Goal: Information Seeking & Learning: Learn about a topic

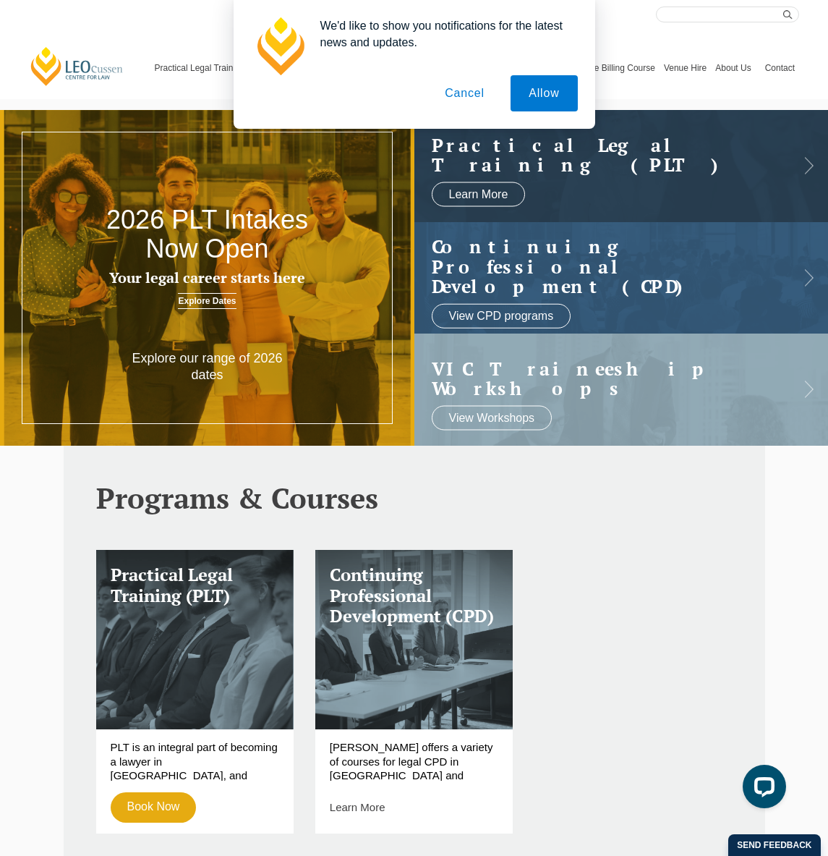
click at [471, 90] on button "Cancel" at bounding box center [465, 93] width 76 height 36
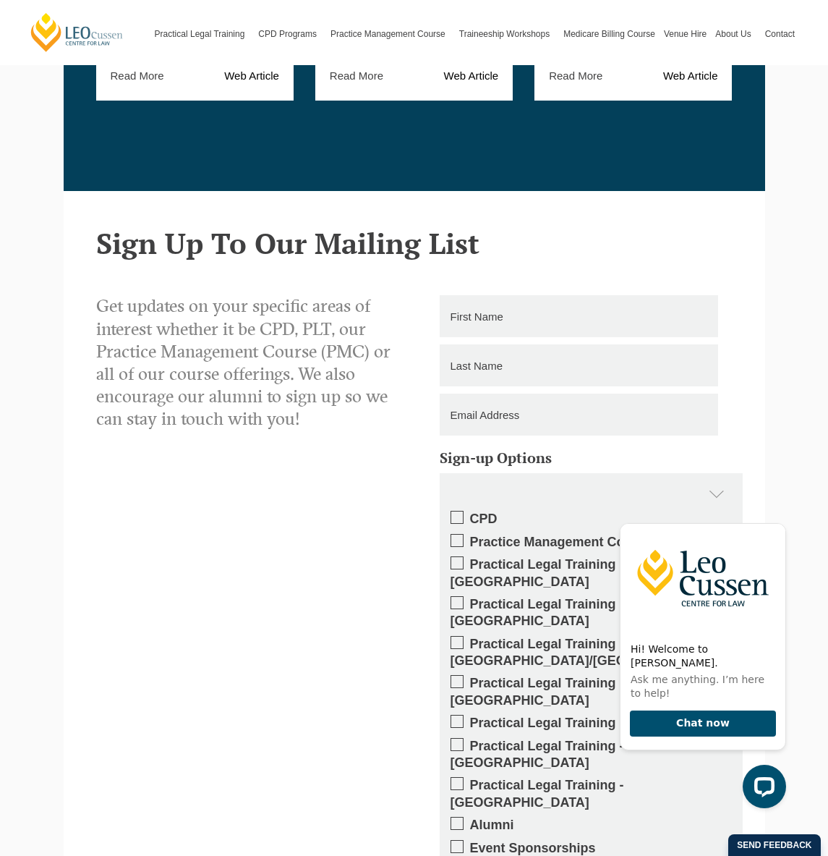
scroll to position [1893, 0]
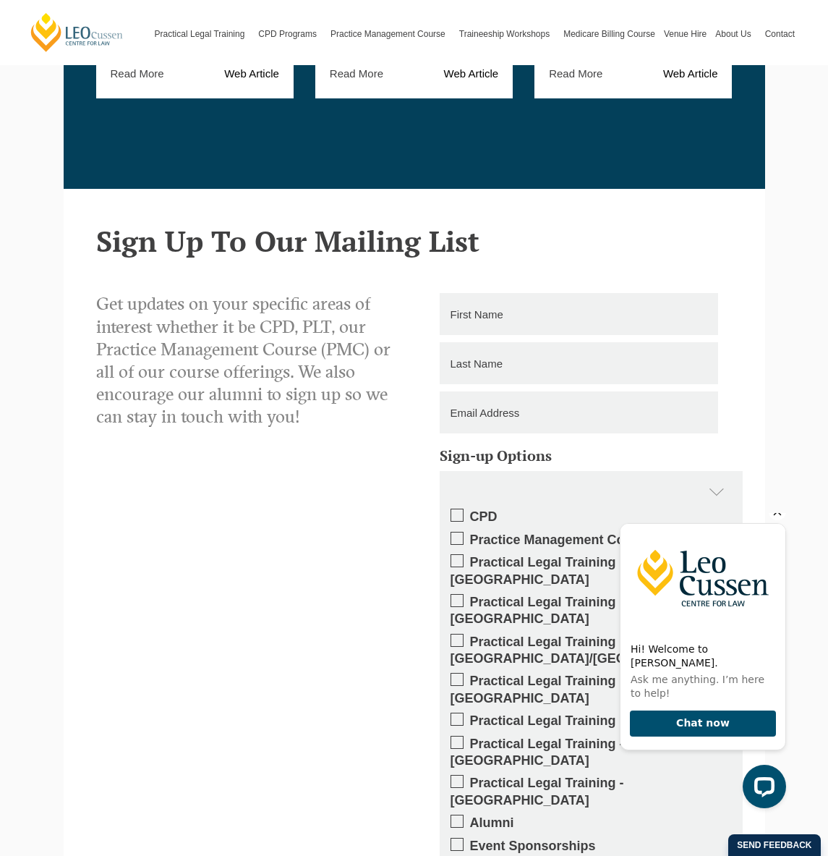
click at [778, 516] on icon "Hide greeting" at bounding box center [778, 512] width 8 height 8
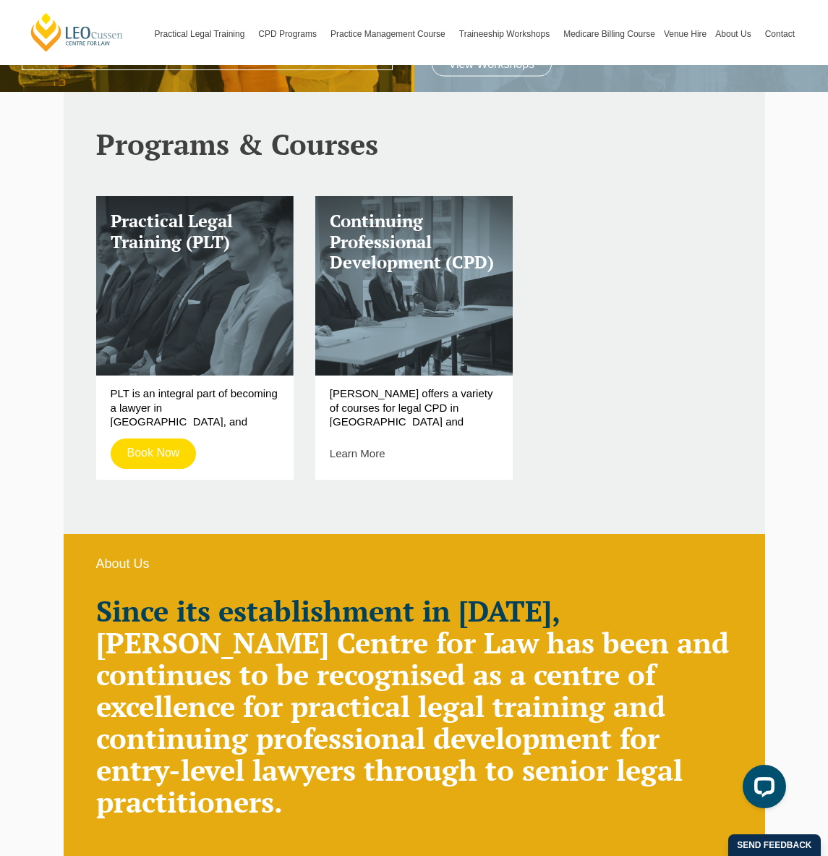
scroll to position [354, 0]
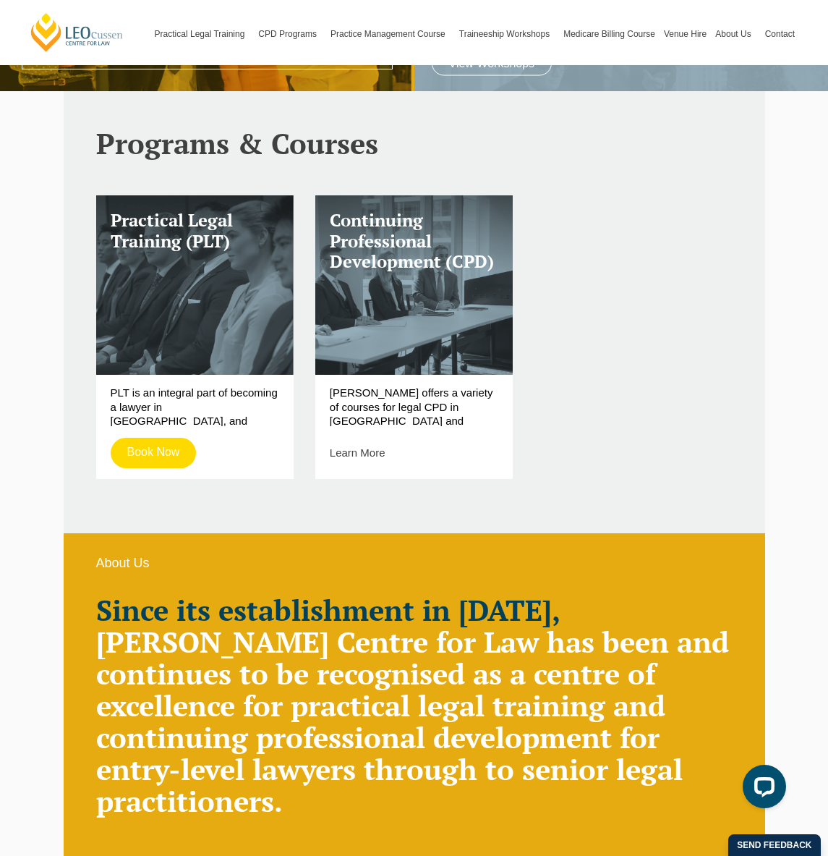
click at [153, 454] on link "Book Now" at bounding box center [154, 453] width 86 height 30
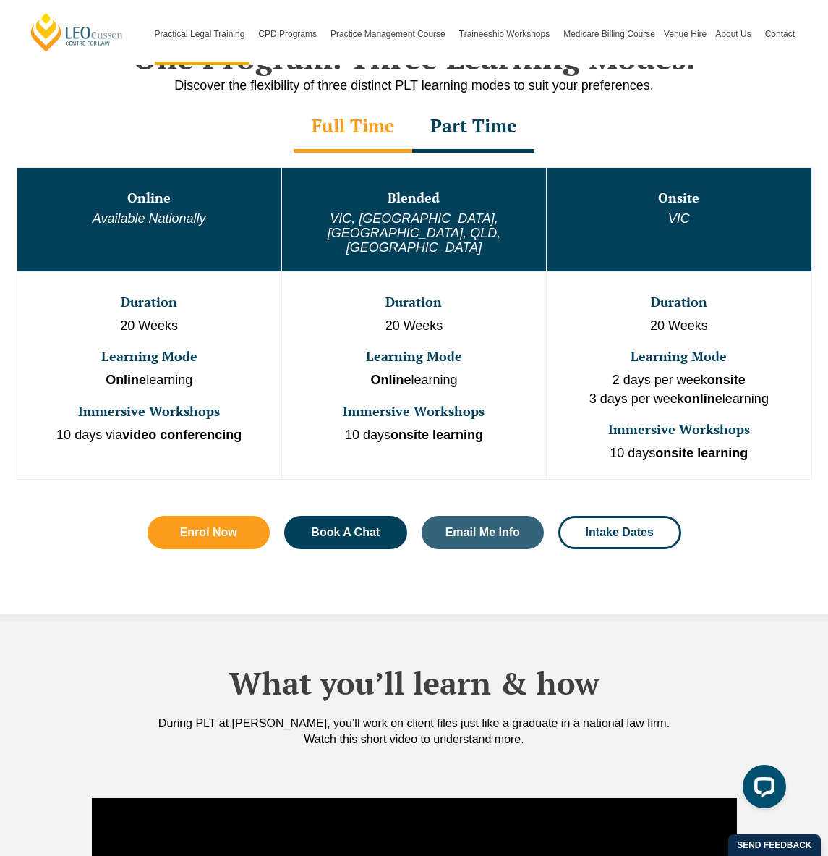
scroll to position [713, 0]
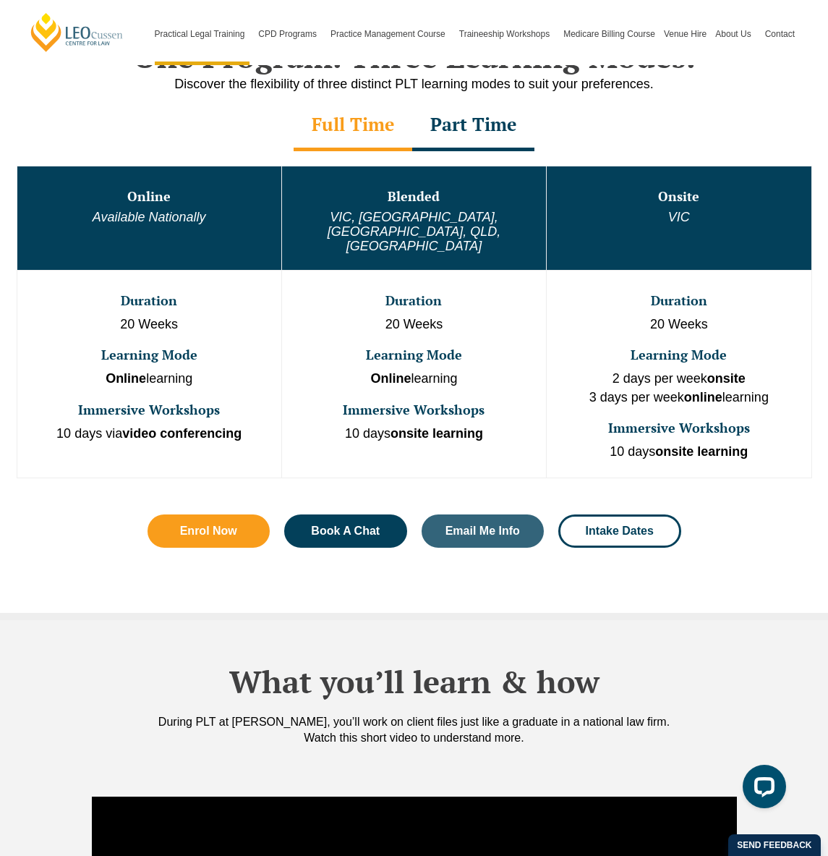
click at [339, 125] on div "Full Time" at bounding box center [353, 126] width 119 height 51
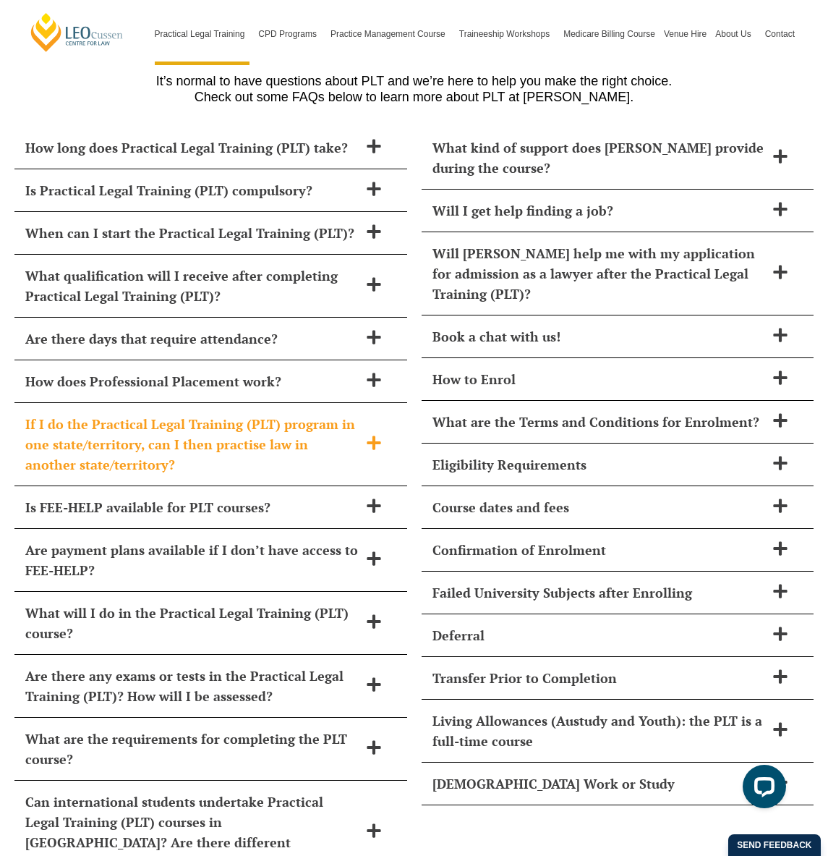
scroll to position [6269, 0]
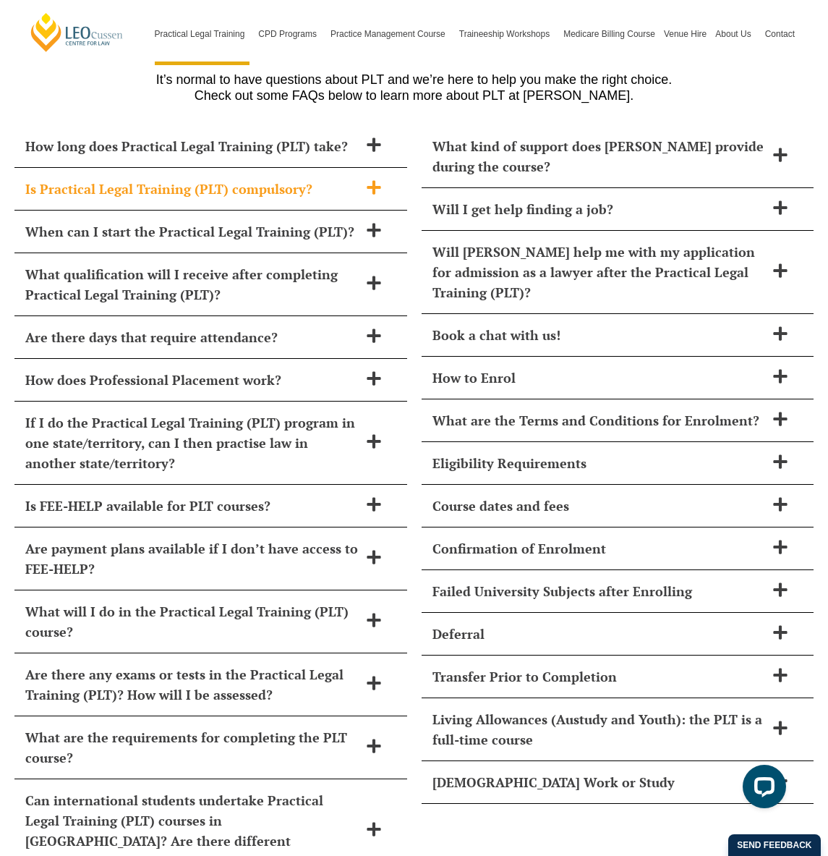
click at [376, 180] on icon at bounding box center [374, 187] width 14 height 14
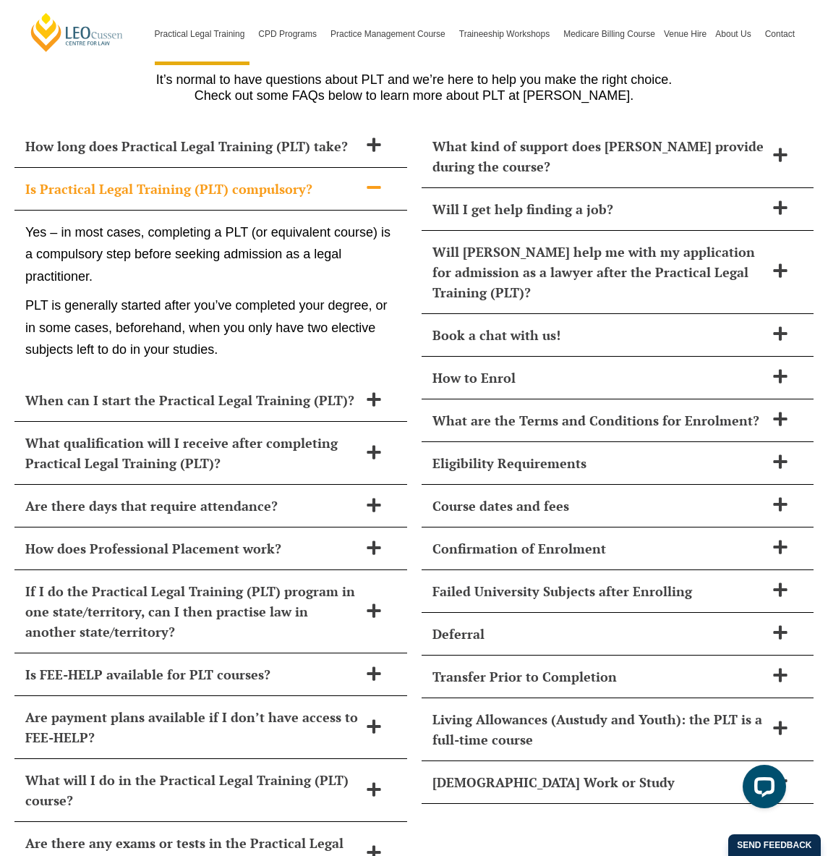
scroll to position [6268, 0]
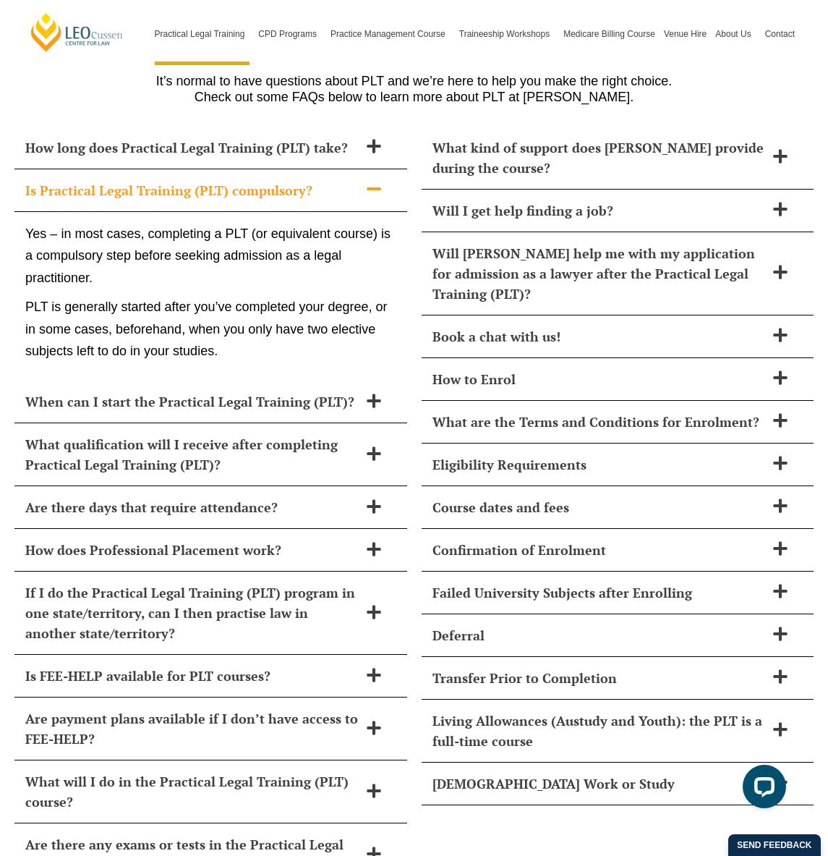
click at [376, 181] on icon at bounding box center [374, 189] width 16 height 16
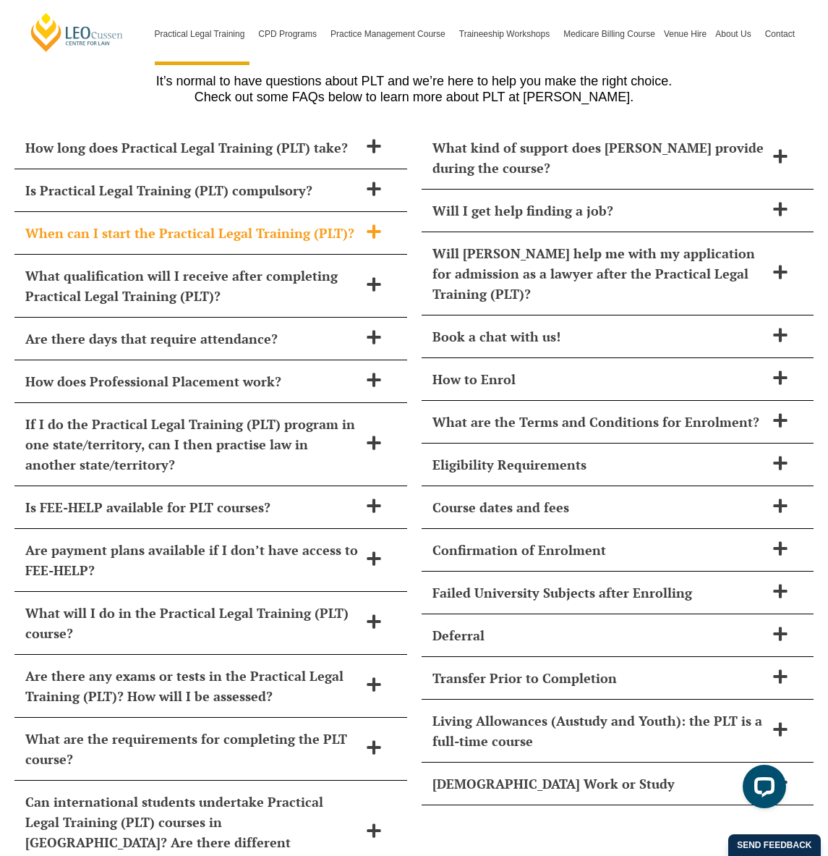
scroll to position [6268, 1]
click at [374, 224] on icon at bounding box center [374, 232] width 16 height 16
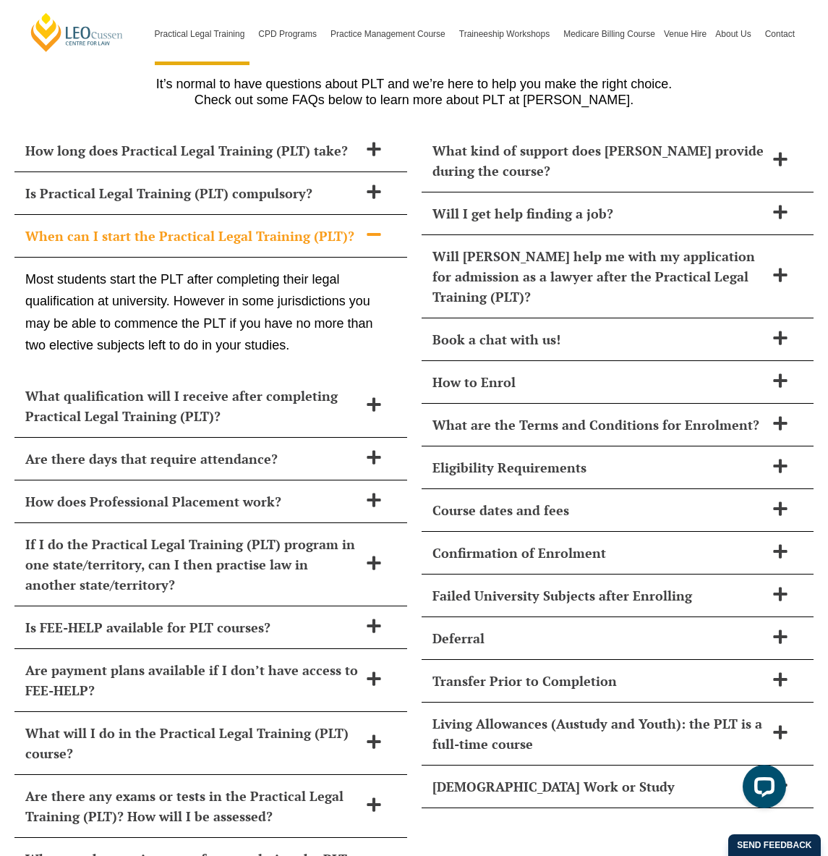
scroll to position [6263, 0]
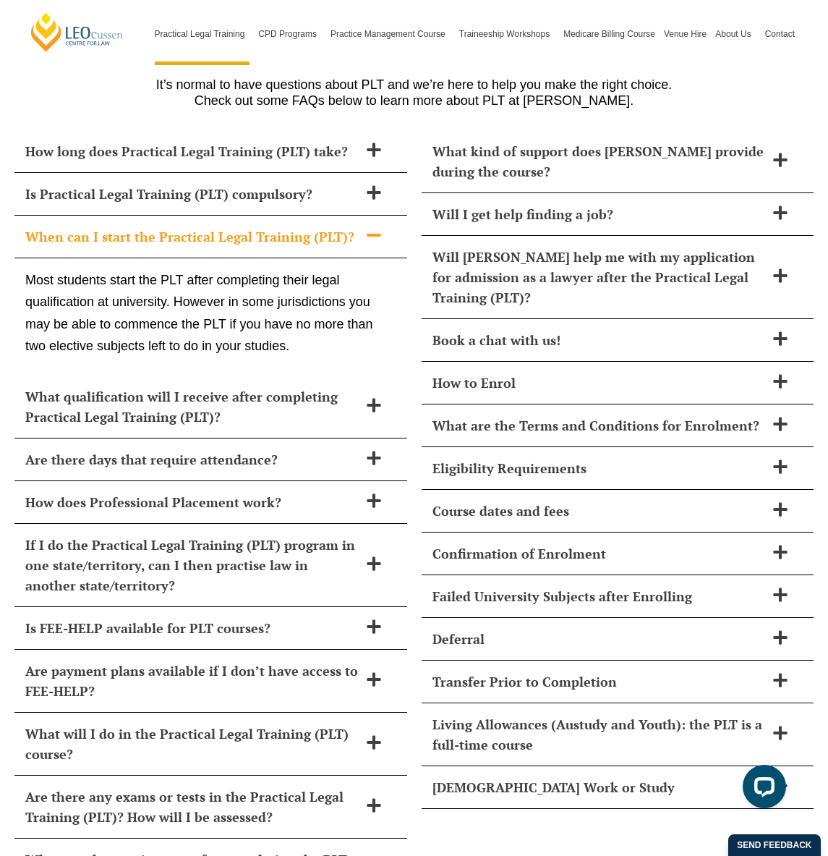
click at [374, 227] on icon at bounding box center [374, 235] width 16 height 16
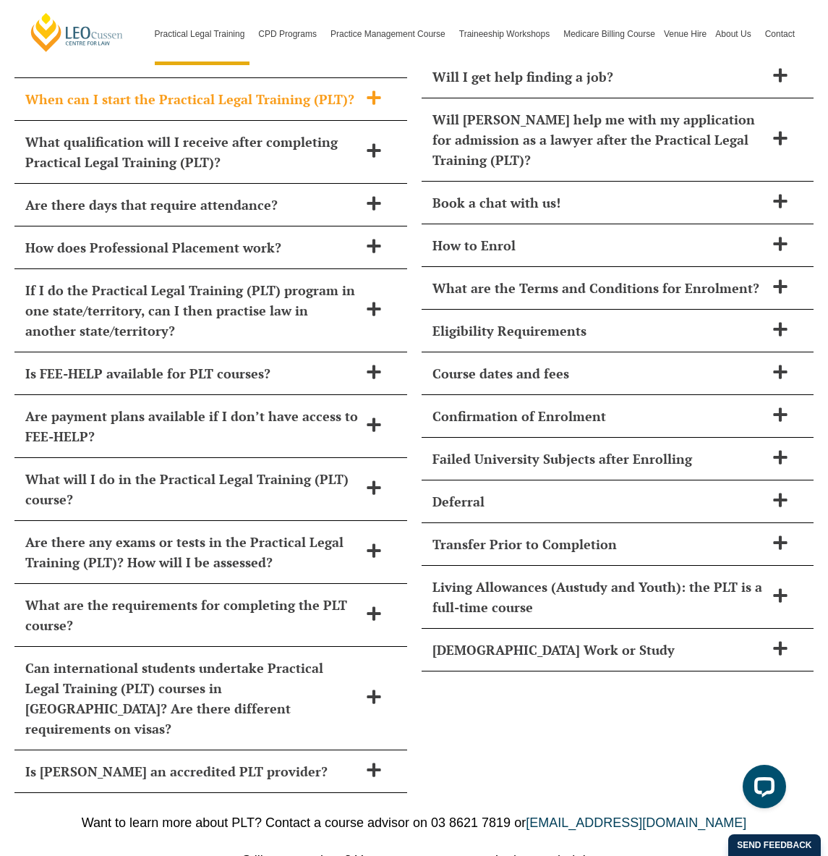
scroll to position [6407, 0]
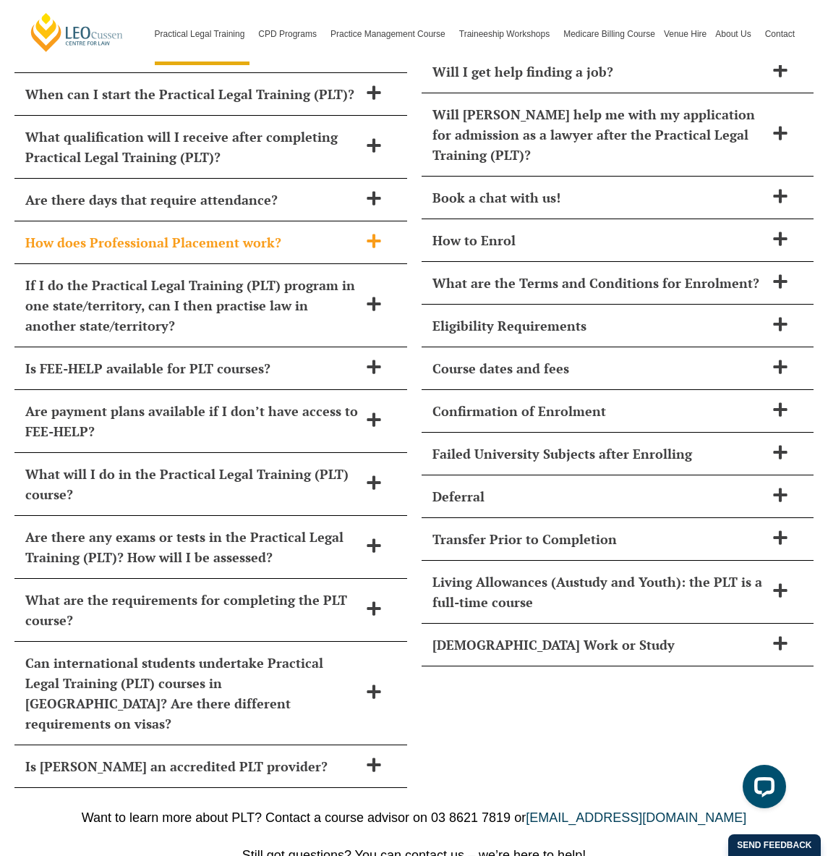
click at [375, 234] on icon at bounding box center [374, 241] width 14 height 14
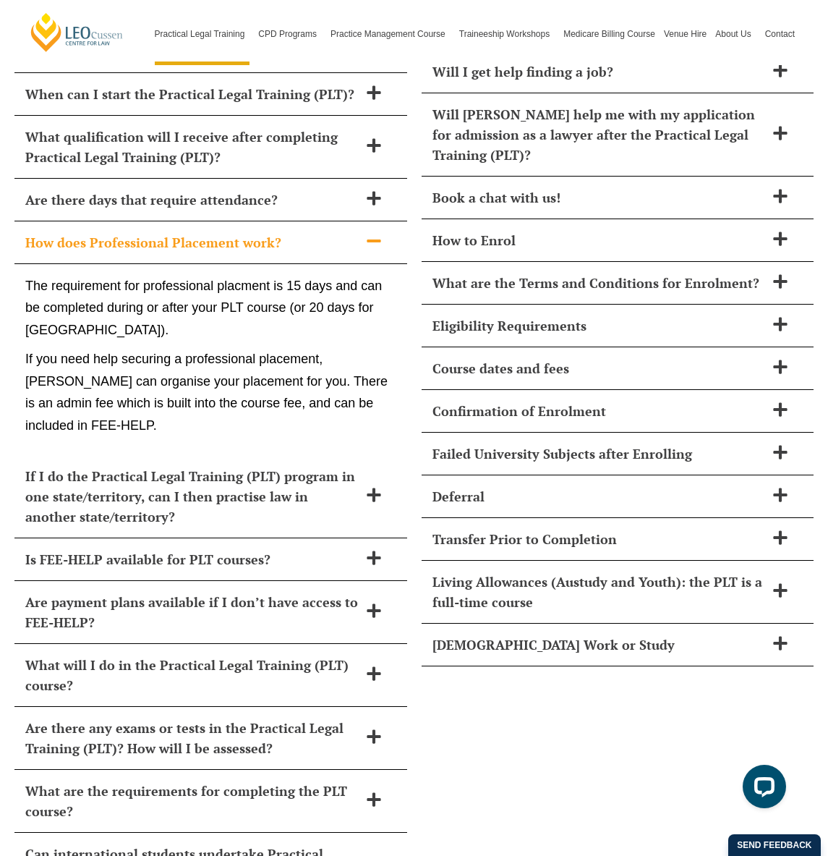
click at [377, 233] on icon at bounding box center [374, 241] width 16 height 16
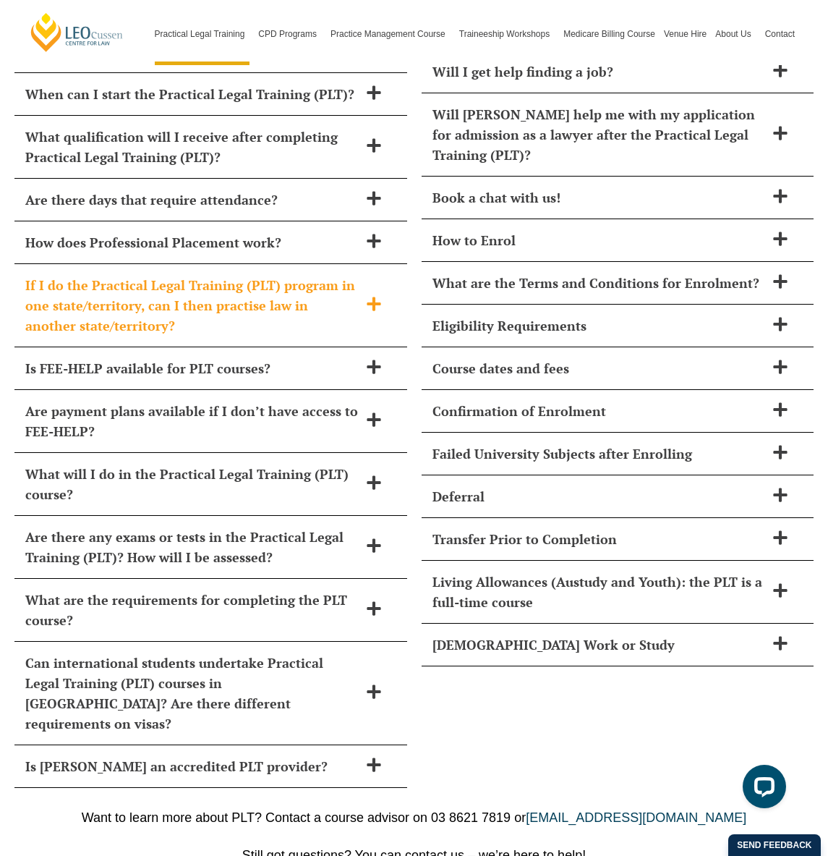
click at [373, 297] on icon at bounding box center [374, 304] width 14 height 14
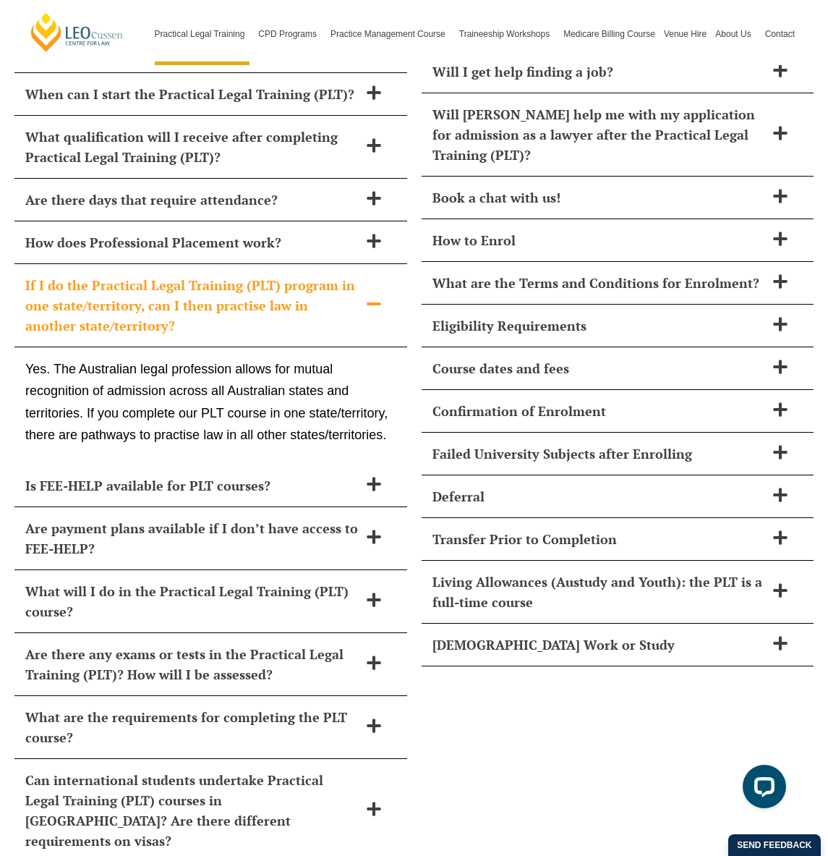
click at [373, 302] on icon at bounding box center [374, 303] width 14 height 3
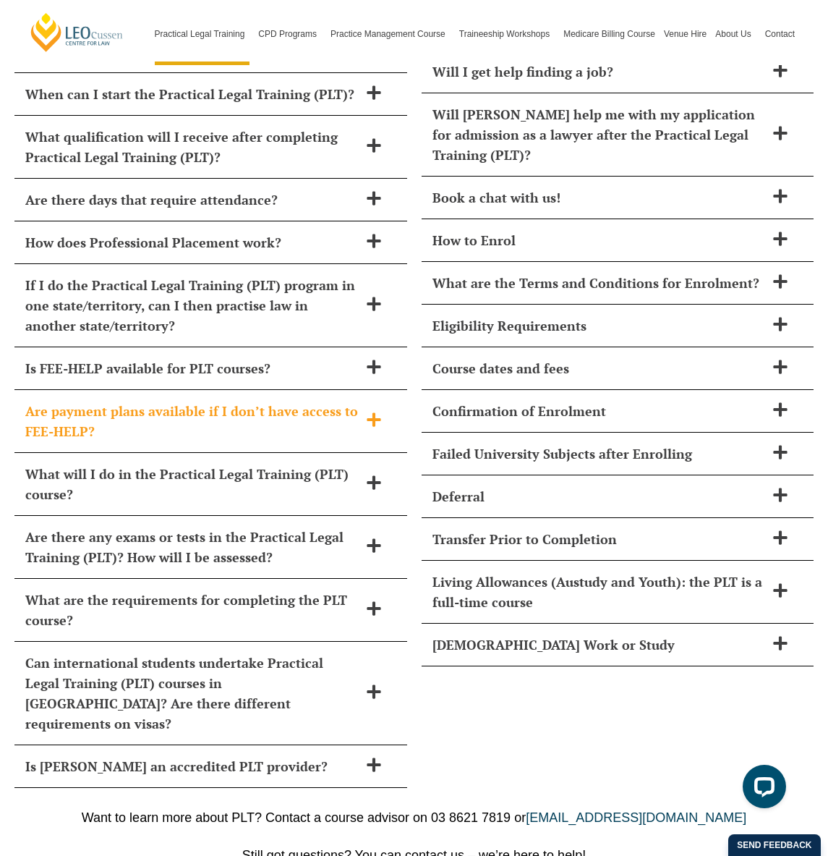
click at [375, 412] on icon at bounding box center [374, 419] width 14 height 14
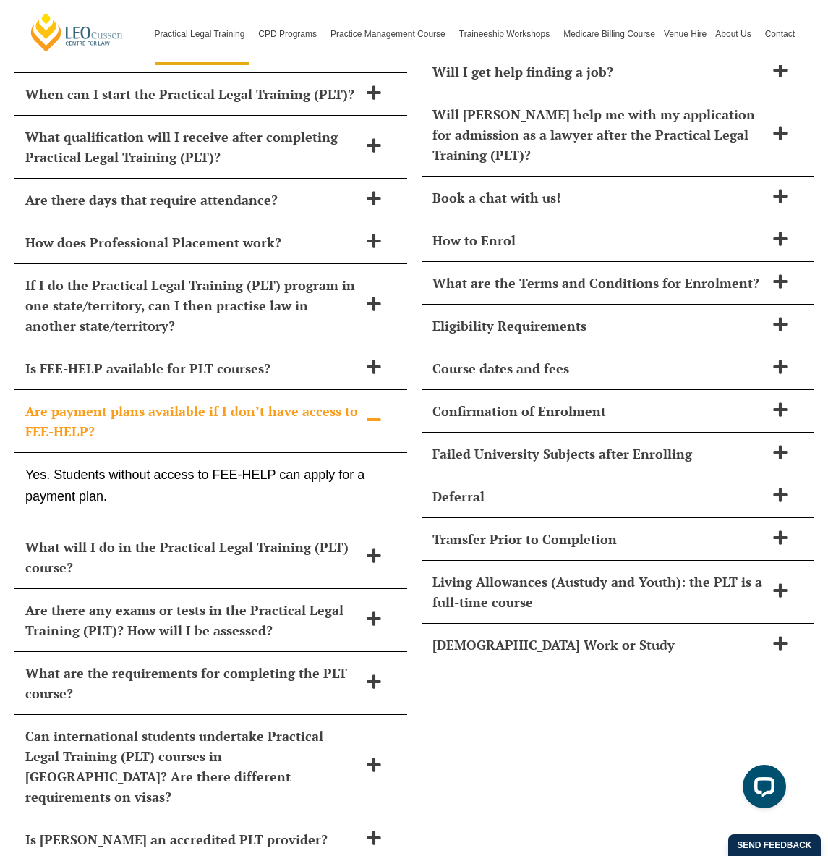
click at [375, 418] on icon at bounding box center [374, 419] width 14 height 3
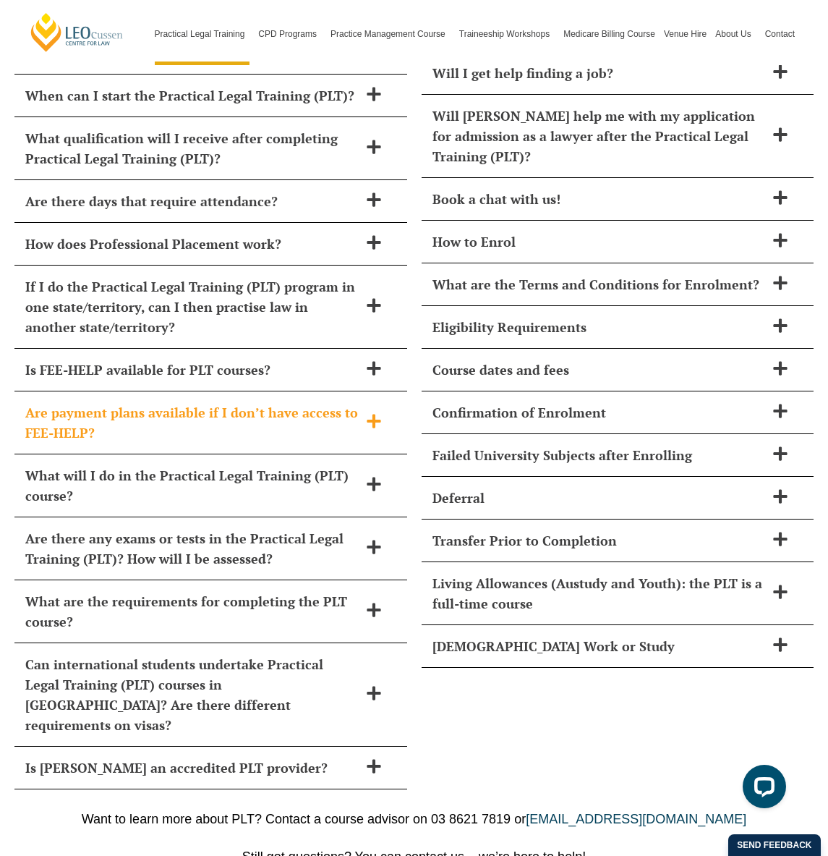
scroll to position [6405, 0]
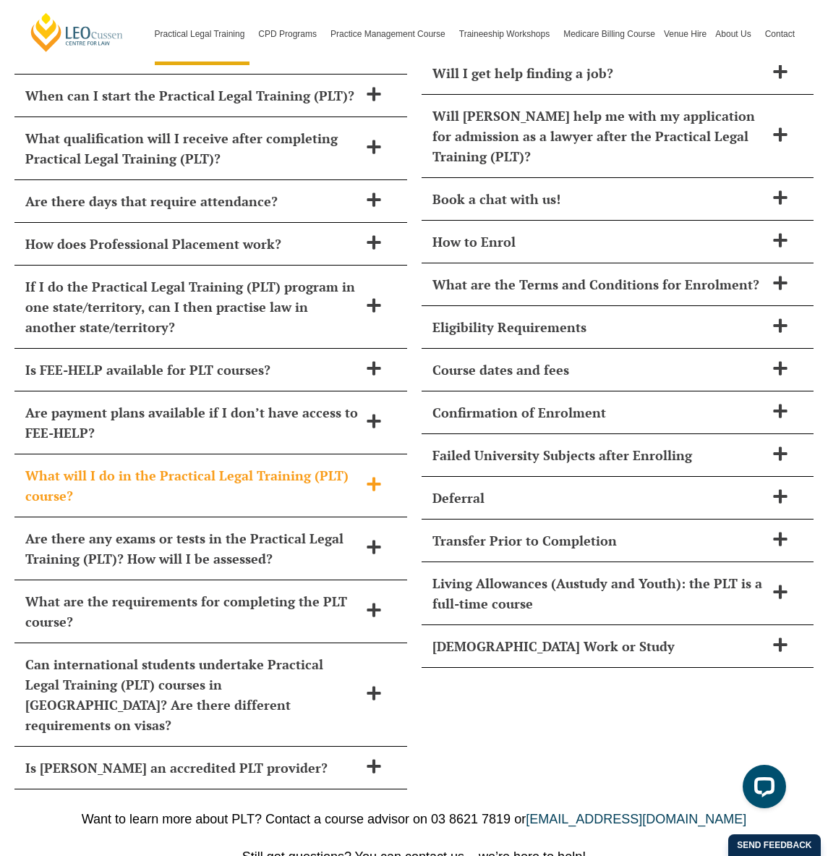
click at [370, 477] on icon at bounding box center [374, 484] width 14 height 14
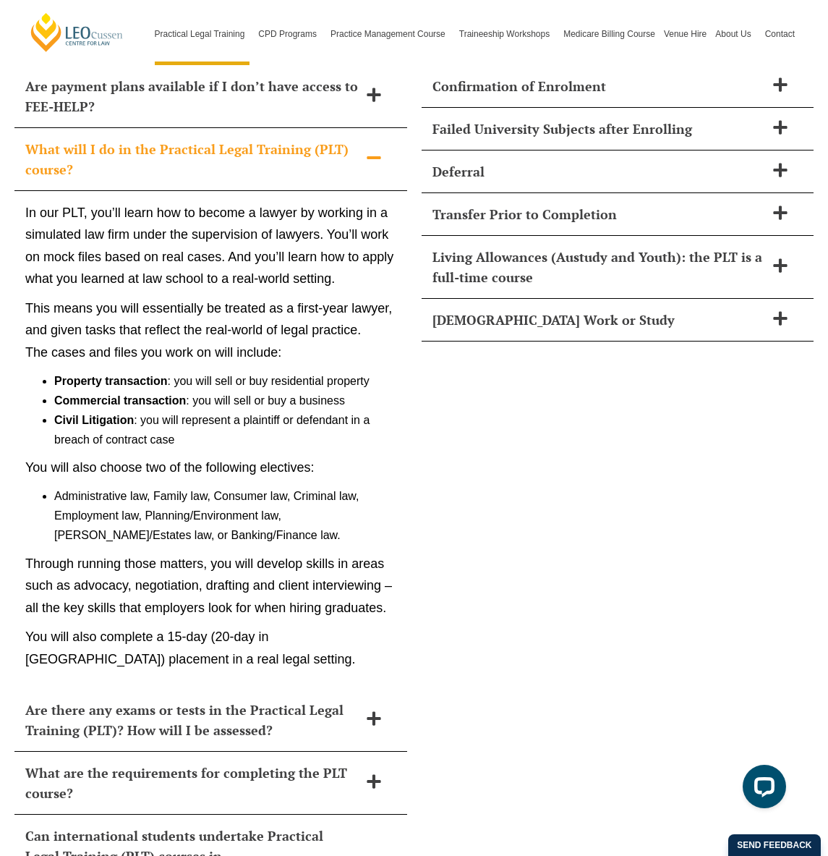
scroll to position [6731, 0]
click at [374, 156] on icon at bounding box center [374, 157] width 14 height 3
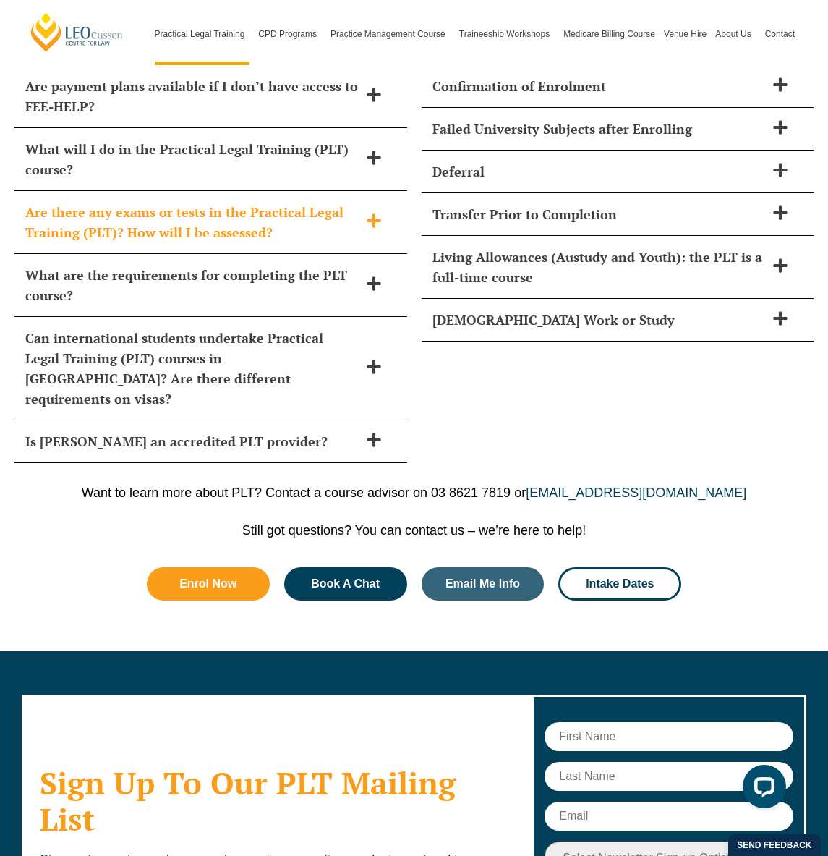
click at [373, 213] on icon at bounding box center [374, 220] width 14 height 14
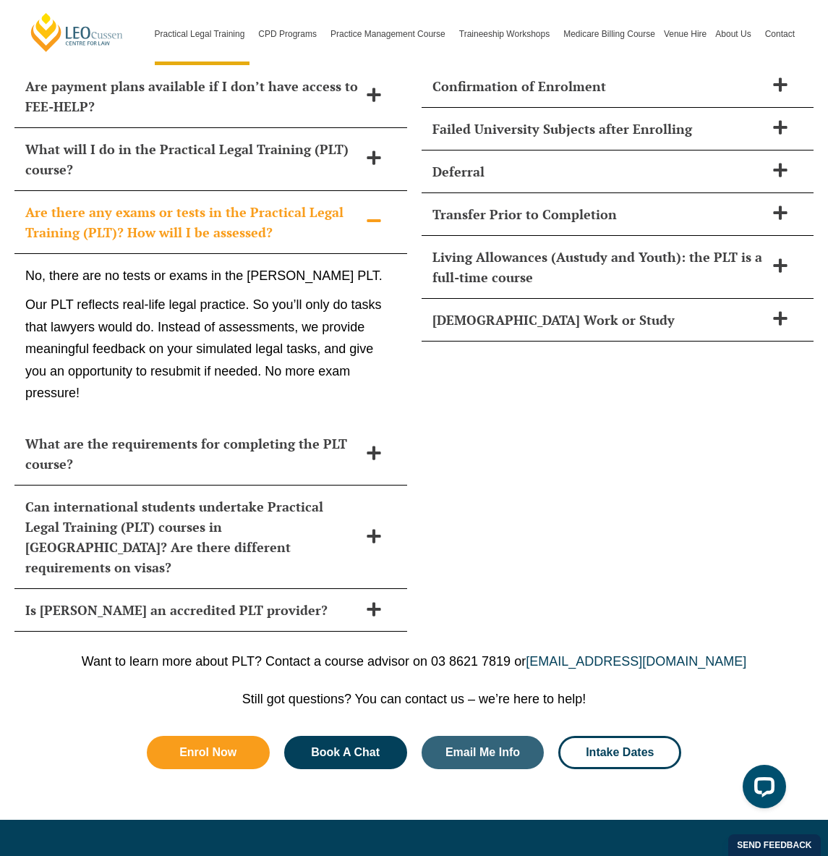
click at [373, 213] on icon at bounding box center [374, 221] width 16 height 16
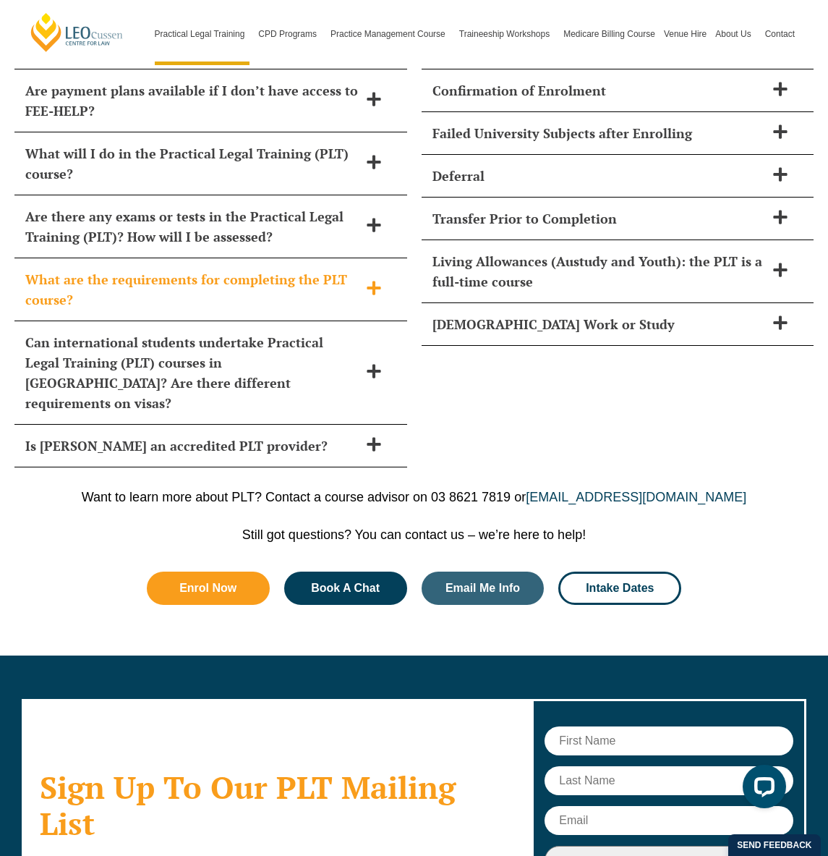
click at [376, 280] on icon at bounding box center [374, 288] width 16 height 16
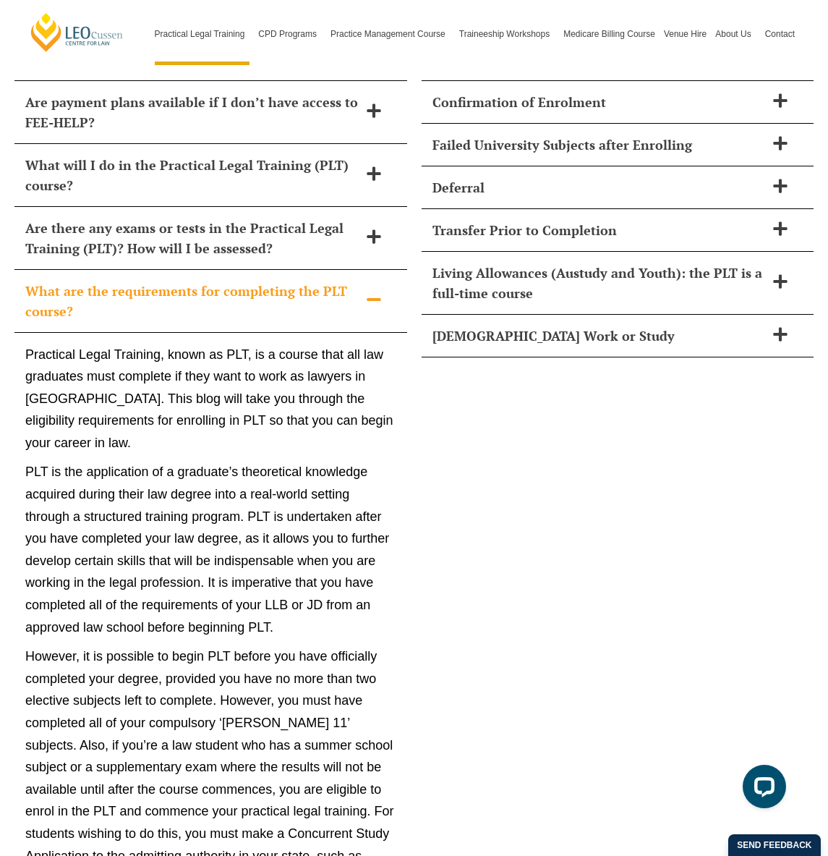
scroll to position [6698, 0]
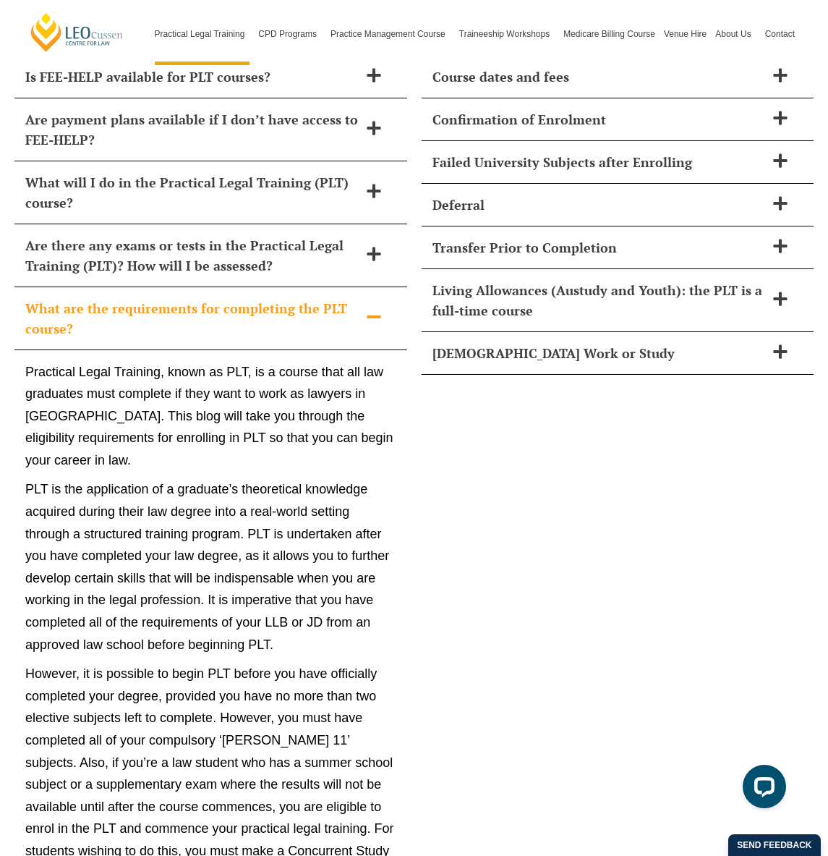
click at [378, 309] on icon at bounding box center [374, 317] width 16 height 16
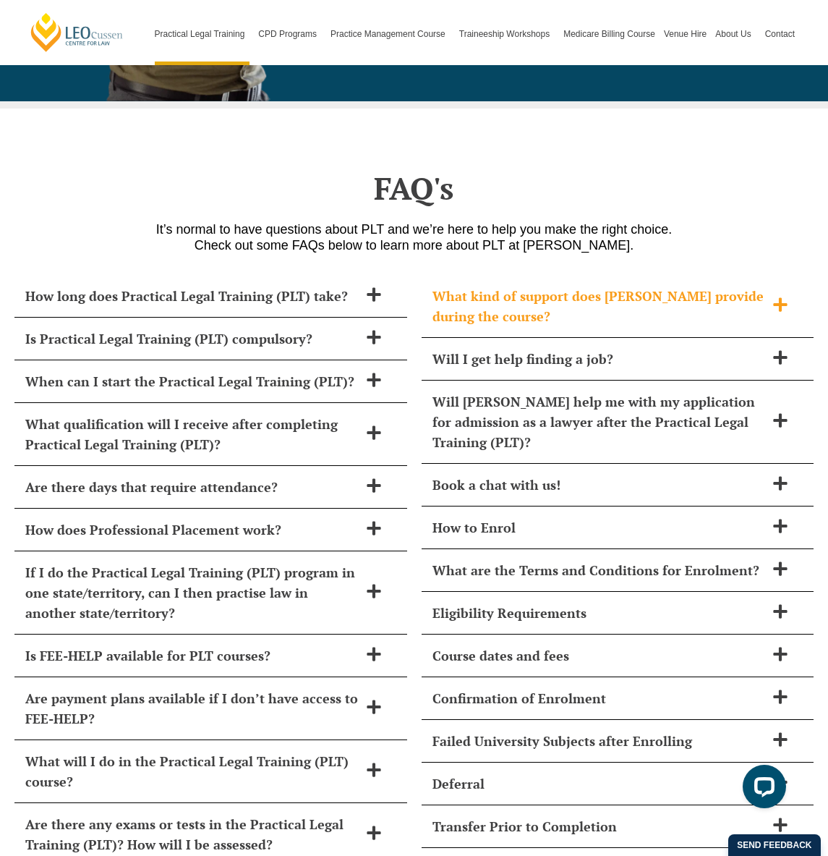
scroll to position [6122, 0]
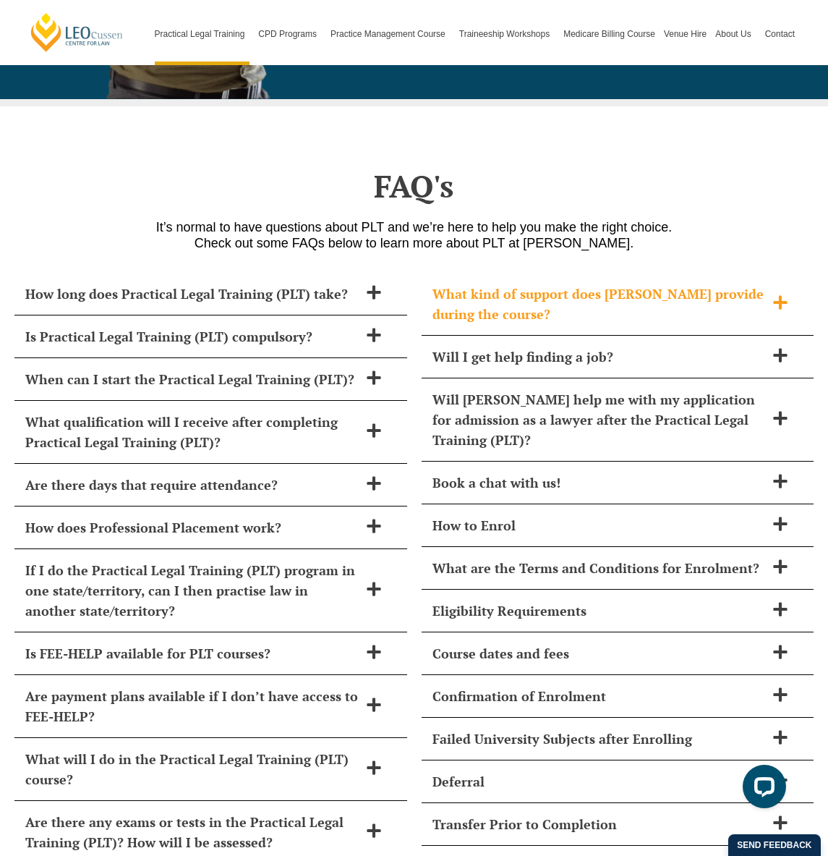
click at [783, 294] on icon at bounding box center [781, 302] width 16 height 16
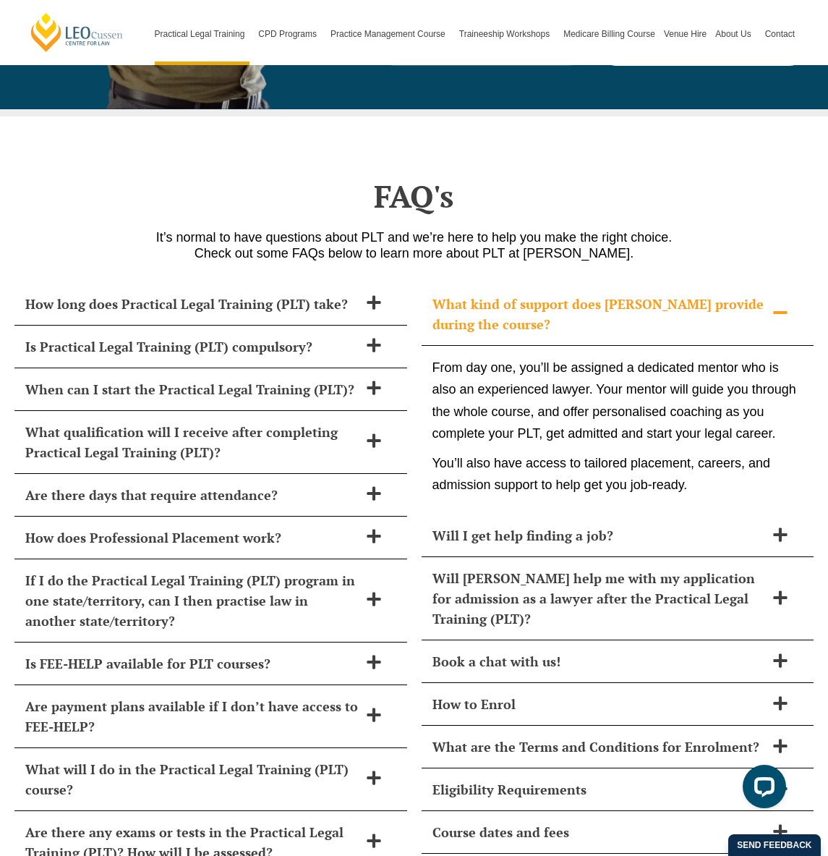
scroll to position [6111, 0]
click at [784, 311] on icon at bounding box center [780, 312] width 14 height 3
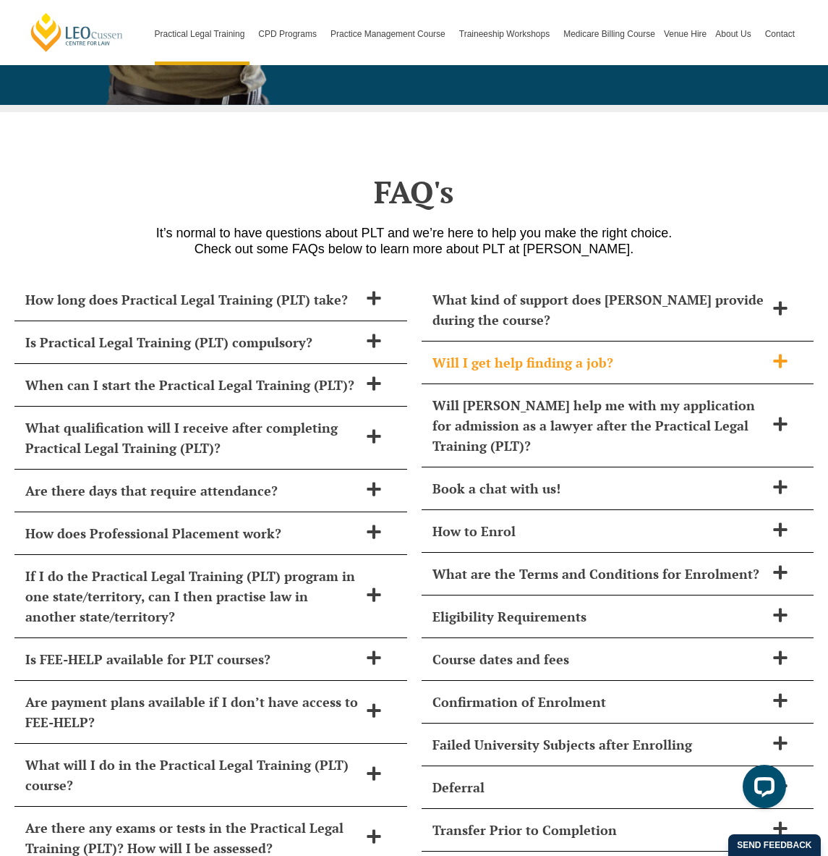
scroll to position [6116, 1]
click at [780, 354] on icon at bounding box center [780, 361] width 14 height 14
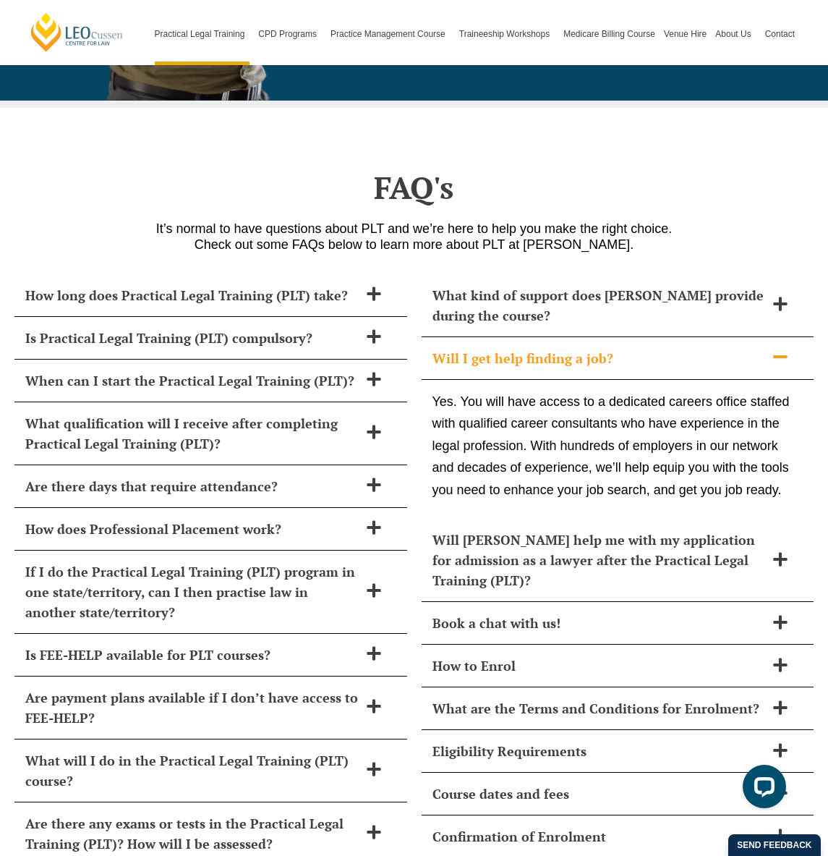
scroll to position [6120, 0]
click at [780, 349] on icon at bounding box center [781, 357] width 16 height 16
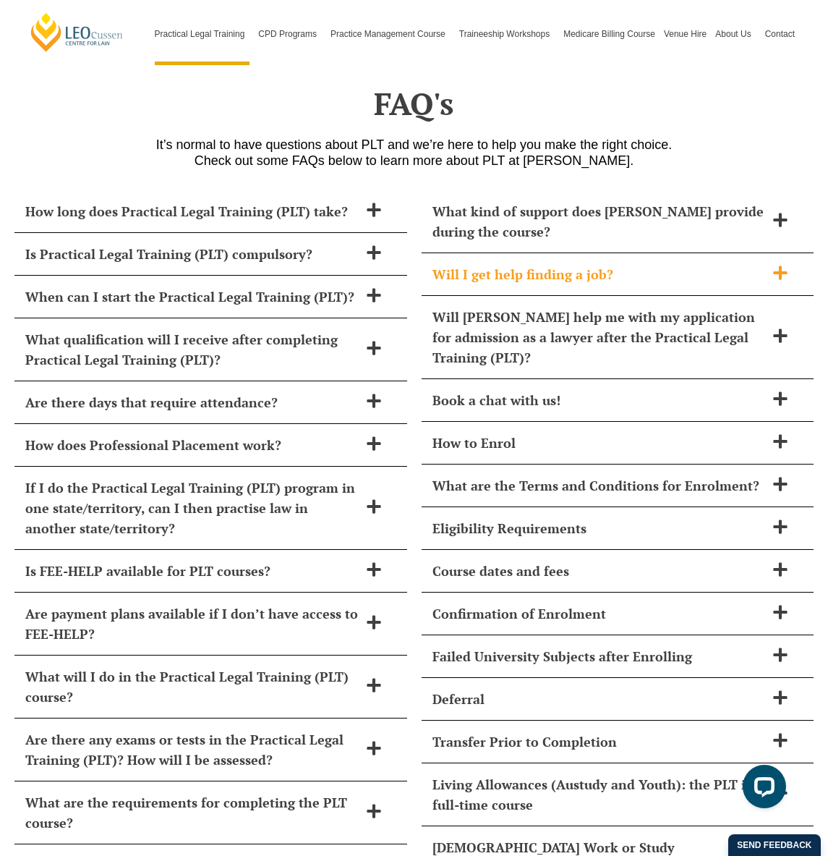
scroll to position [6268, 0]
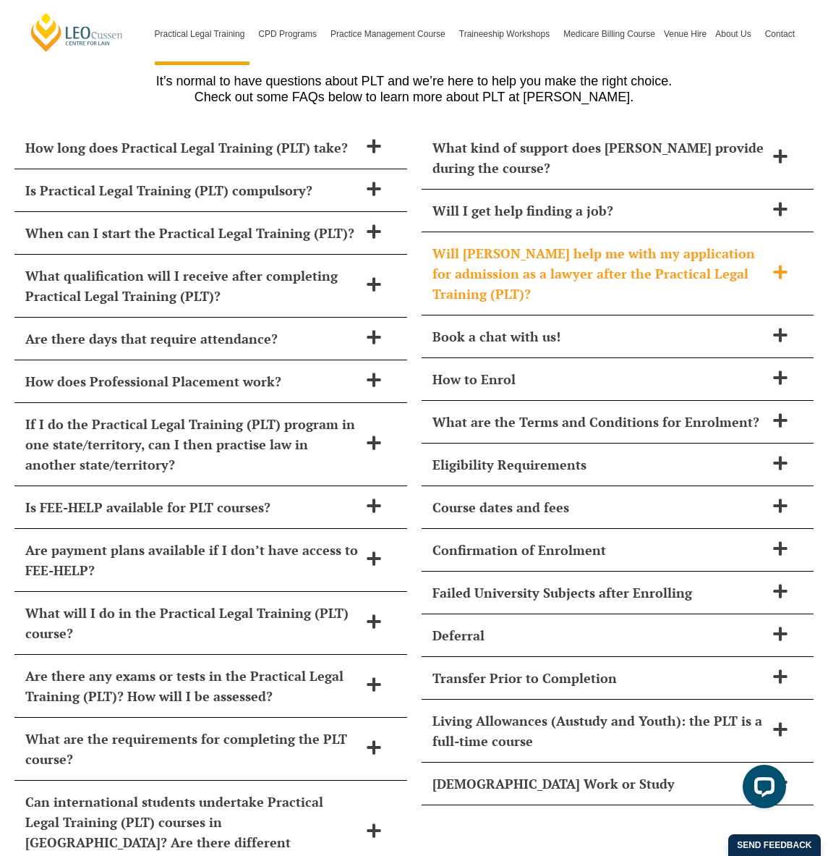
click at [780, 265] on icon at bounding box center [780, 272] width 14 height 14
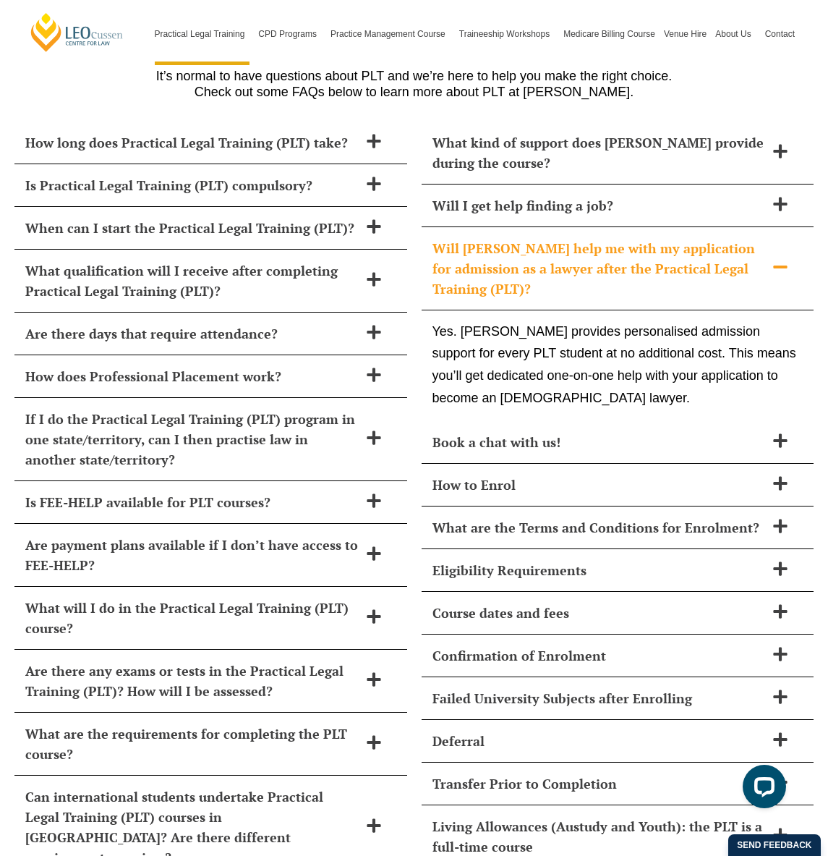
scroll to position [6271, 0]
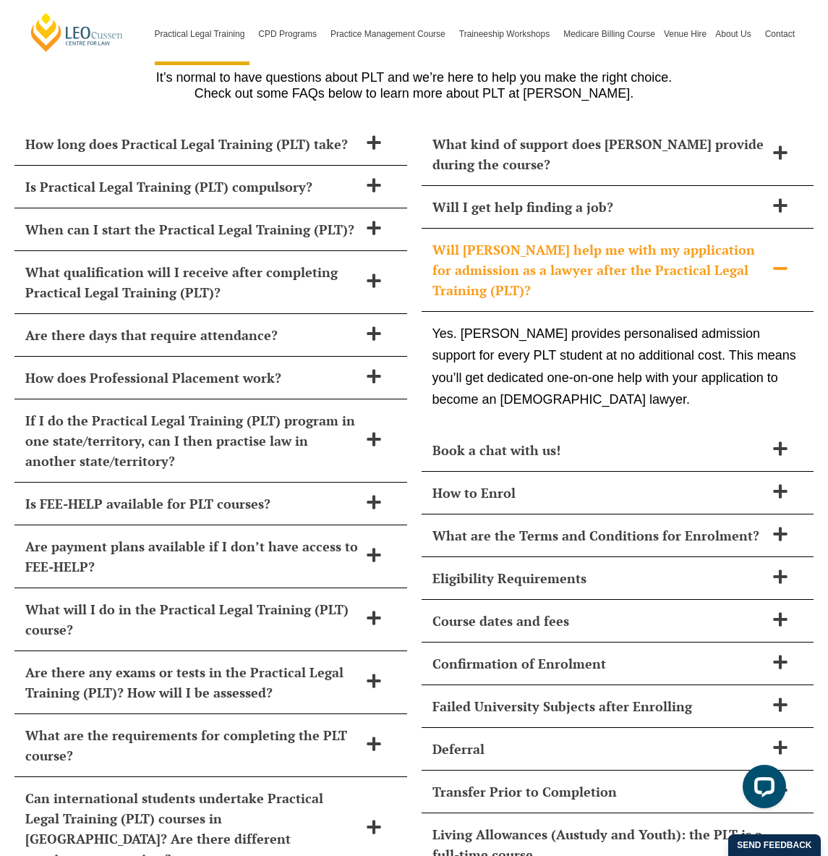
click at [780, 260] on icon at bounding box center [781, 268] width 16 height 16
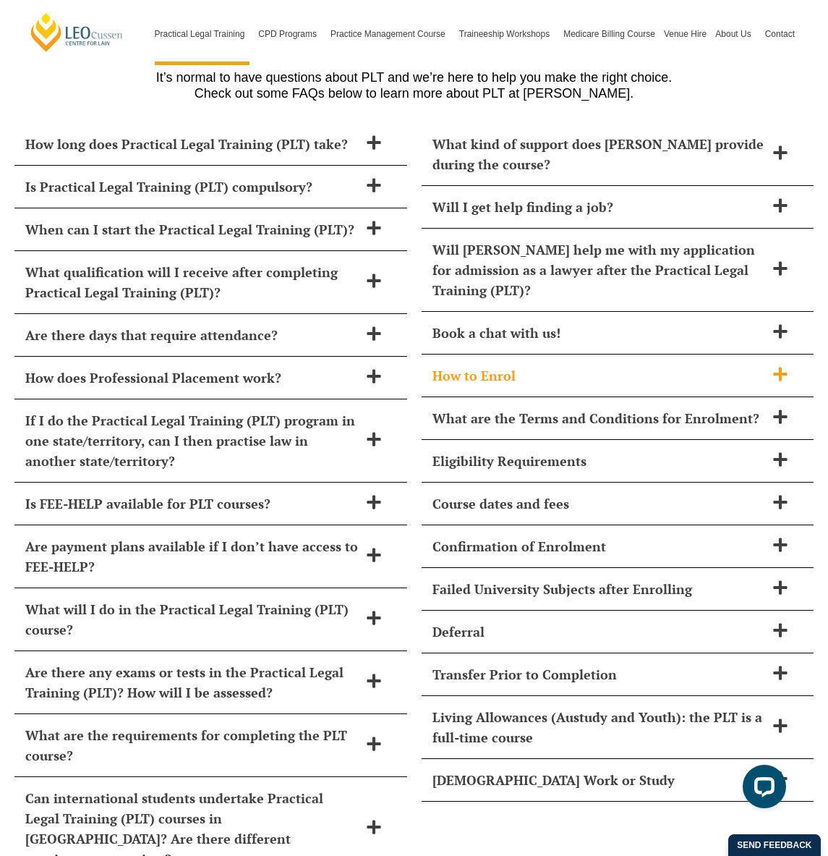
click at [781, 367] on icon at bounding box center [780, 374] width 14 height 14
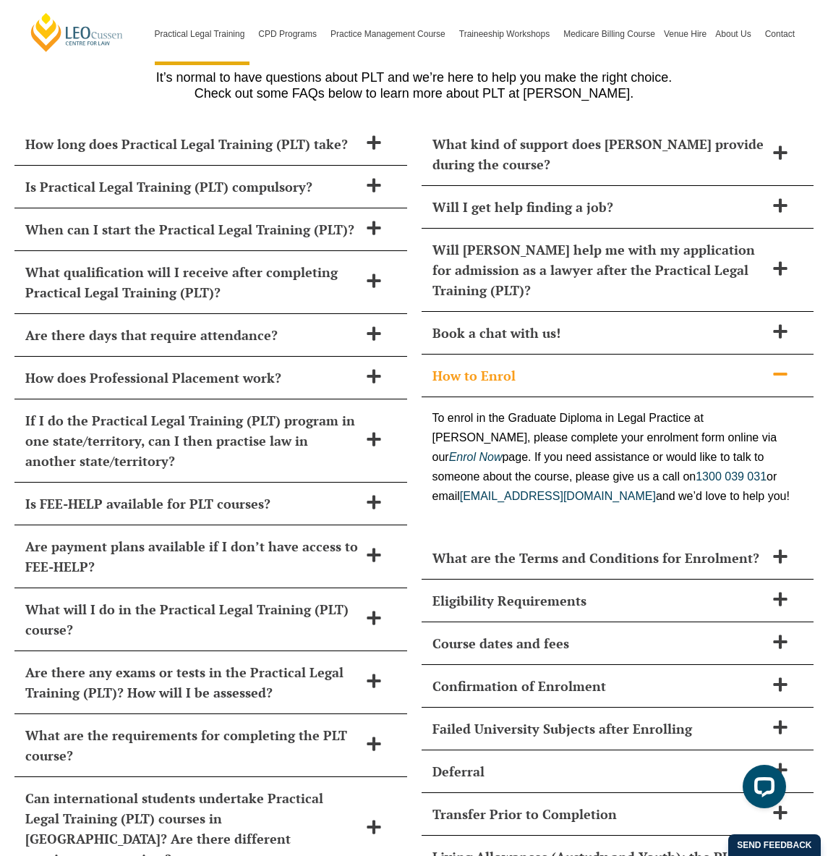
click at [781, 366] on icon at bounding box center [781, 374] width 16 height 16
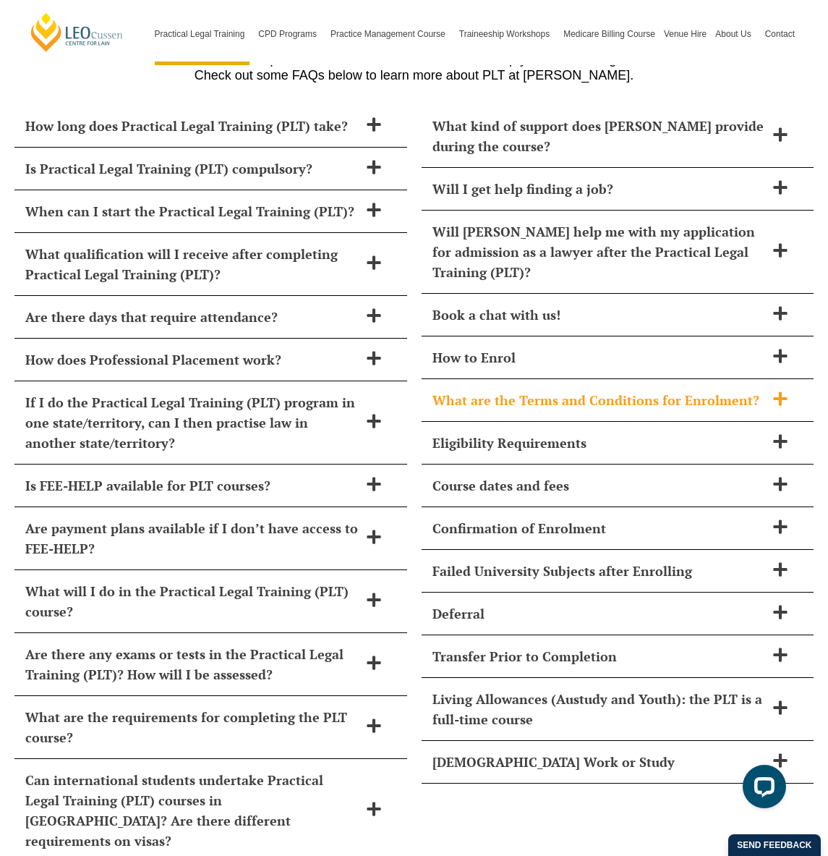
scroll to position [6289, 1]
click at [781, 391] on icon at bounding box center [780, 398] width 14 height 14
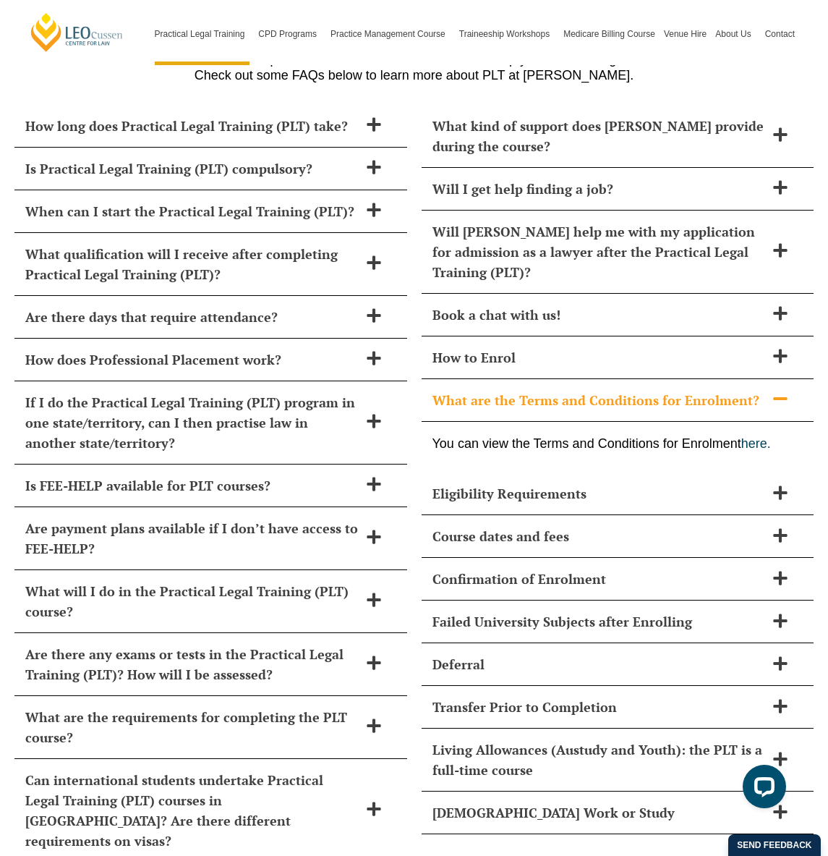
click at [781, 391] on icon at bounding box center [781, 399] width 16 height 16
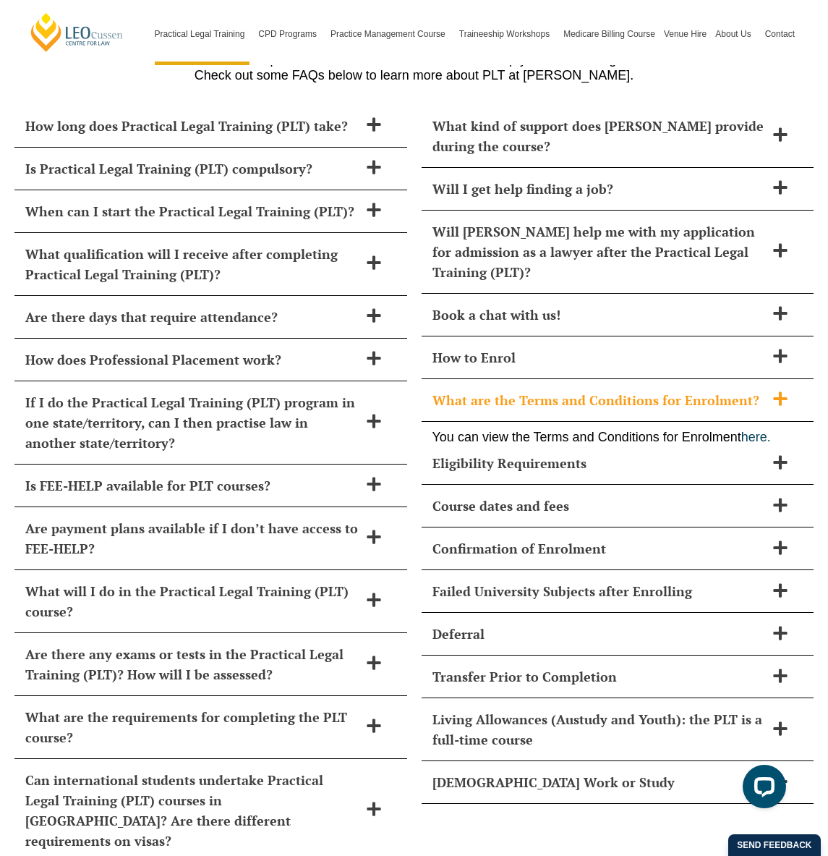
scroll to position [6289, 1]
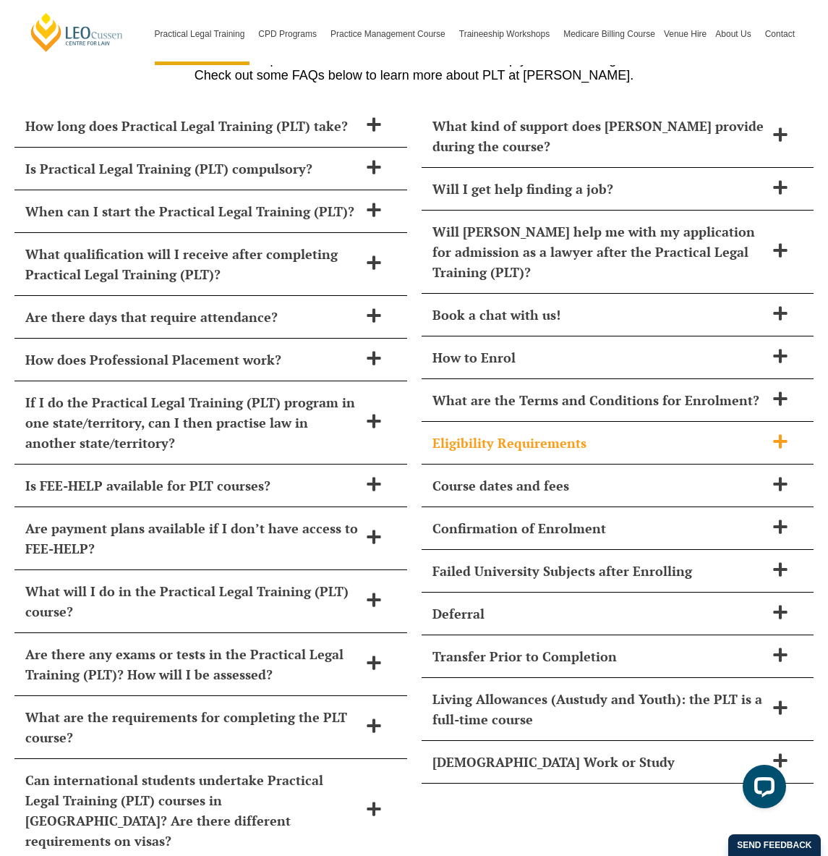
click at [780, 434] on icon at bounding box center [780, 441] width 14 height 14
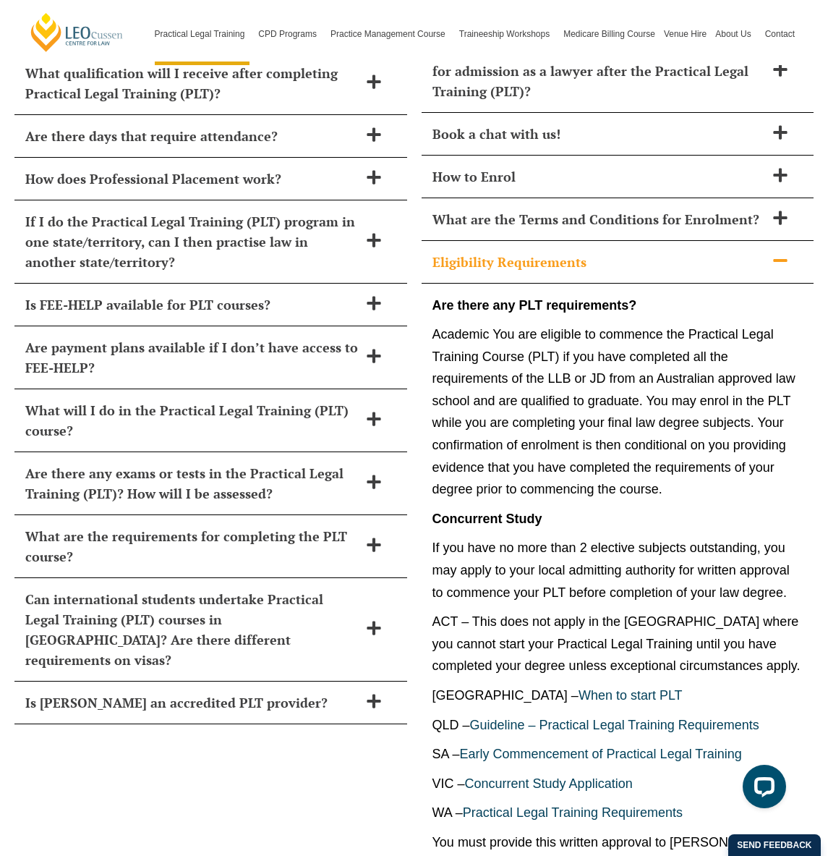
scroll to position [6472, 0]
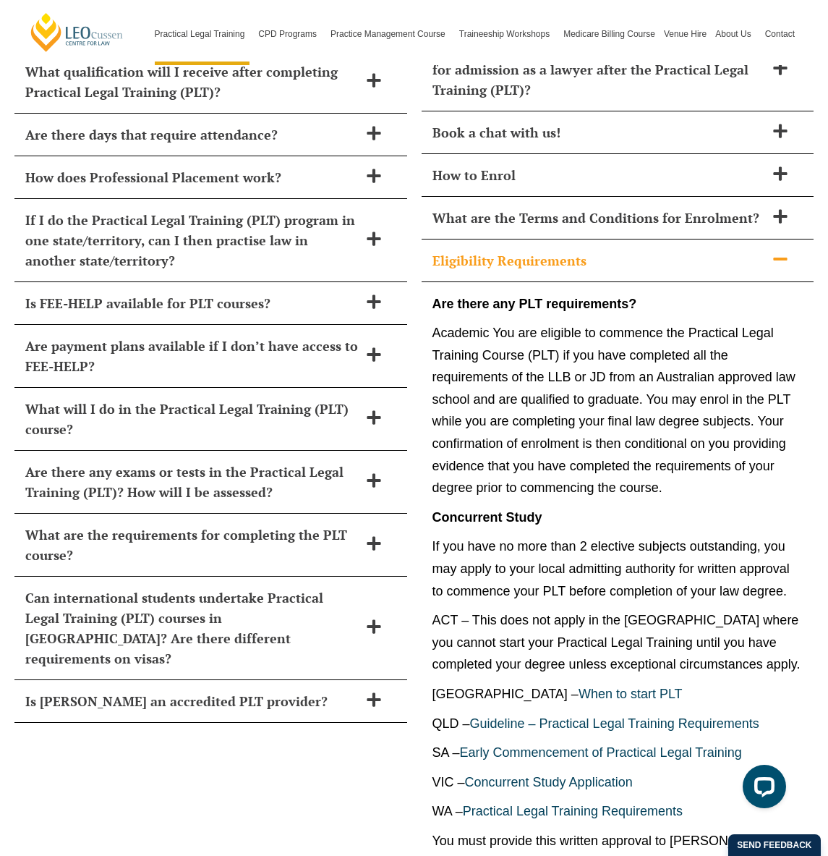
click at [786, 251] on icon at bounding box center [781, 259] width 16 height 16
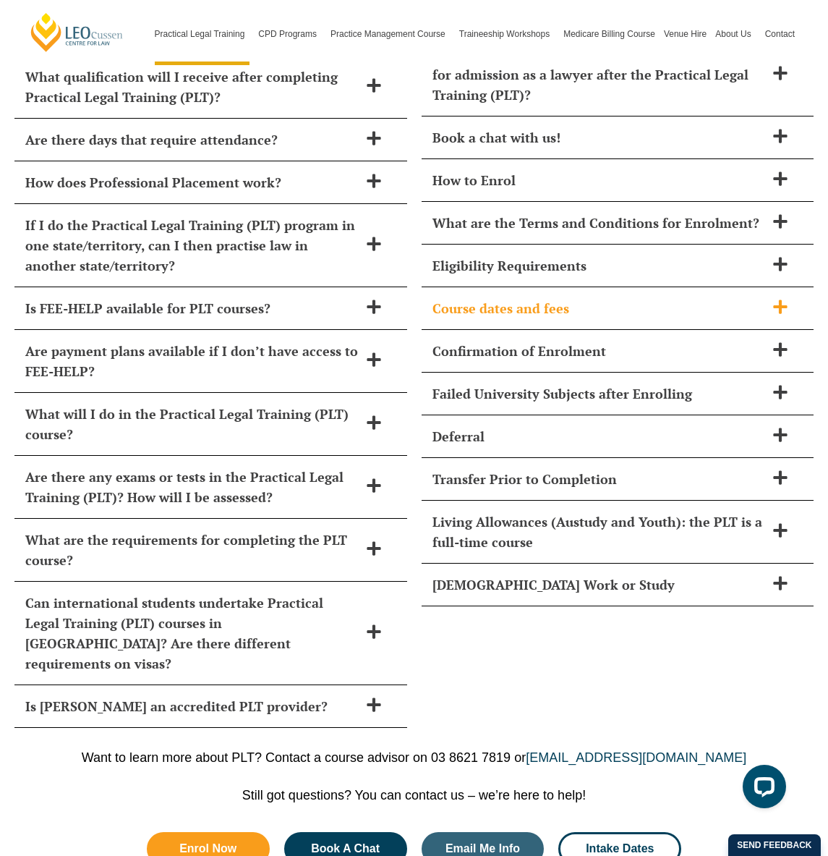
click at [781, 299] on icon at bounding box center [780, 306] width 14 height 14
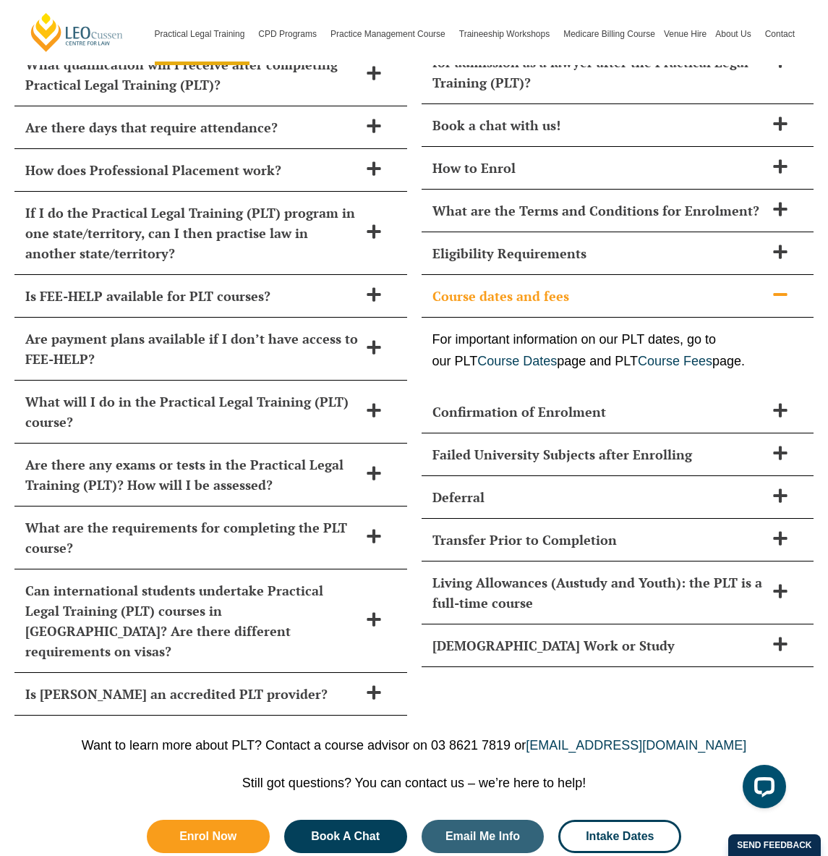
scroll to position [6479, 1]
click at [781, 286] on icon at bounding box center [781, 294] width 16 height 16
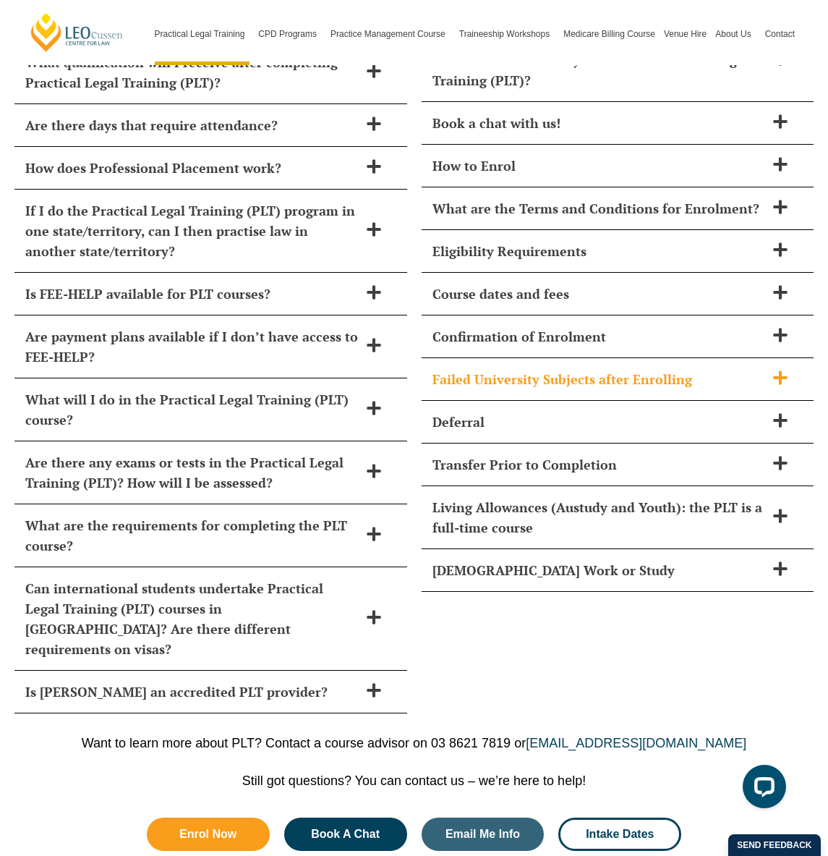
scroll to position [6481, 0]
click at [782, 370] on icon at bounding box center [780, 377] width 14 height 14
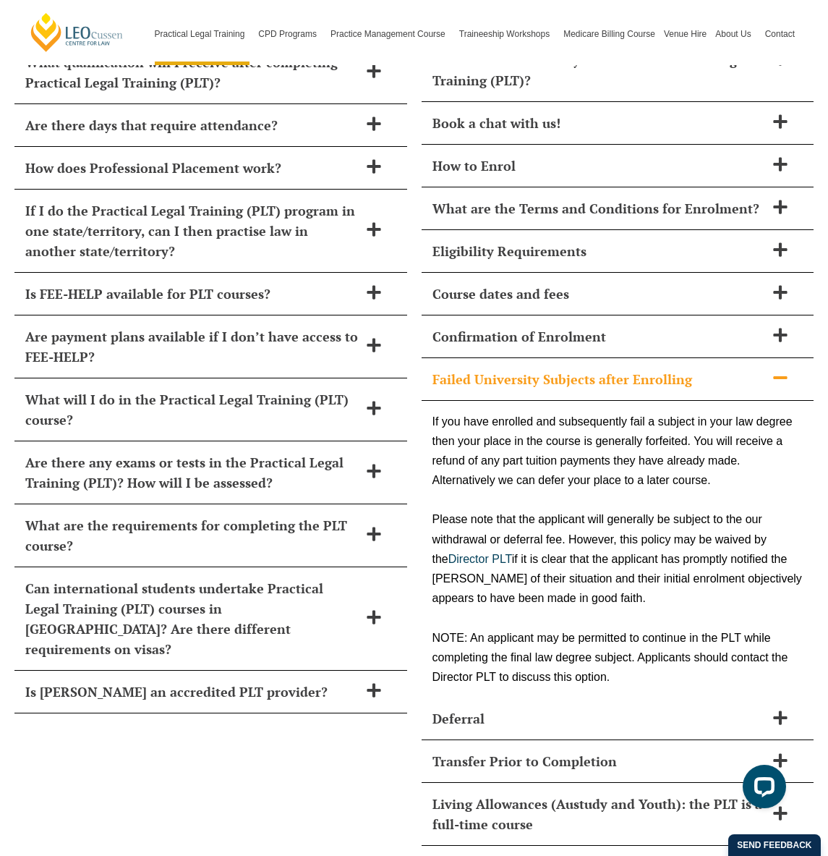
click at [782, 376] on icon at bounding box center [780, 377] width 14 height 3
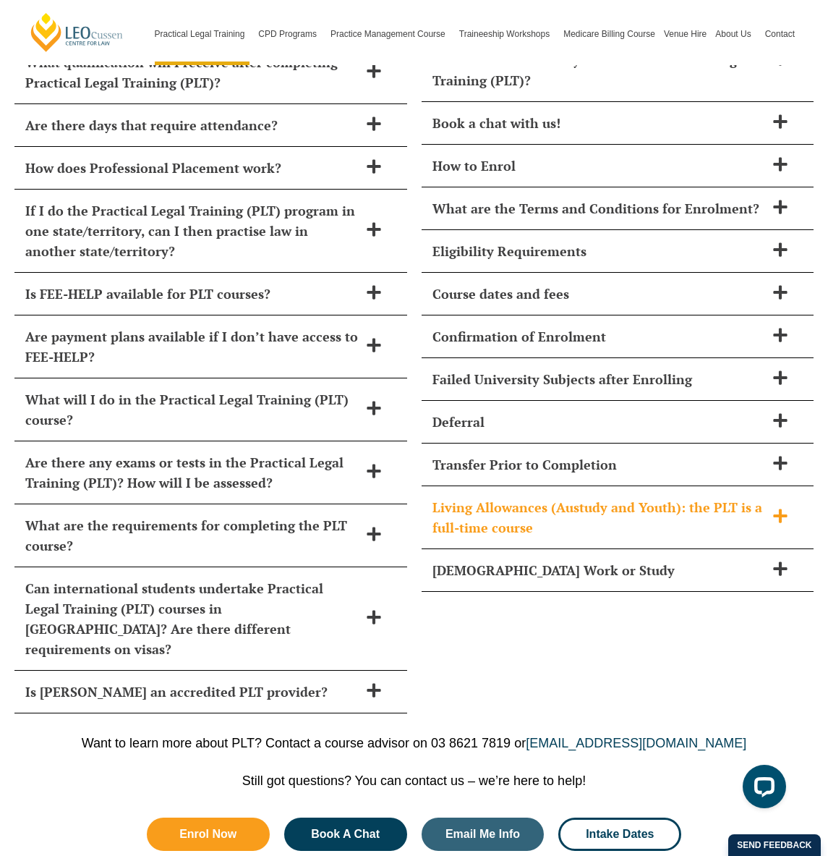
click at [778, 509] on icon at bounding box center [780, 516] width 14 height 14
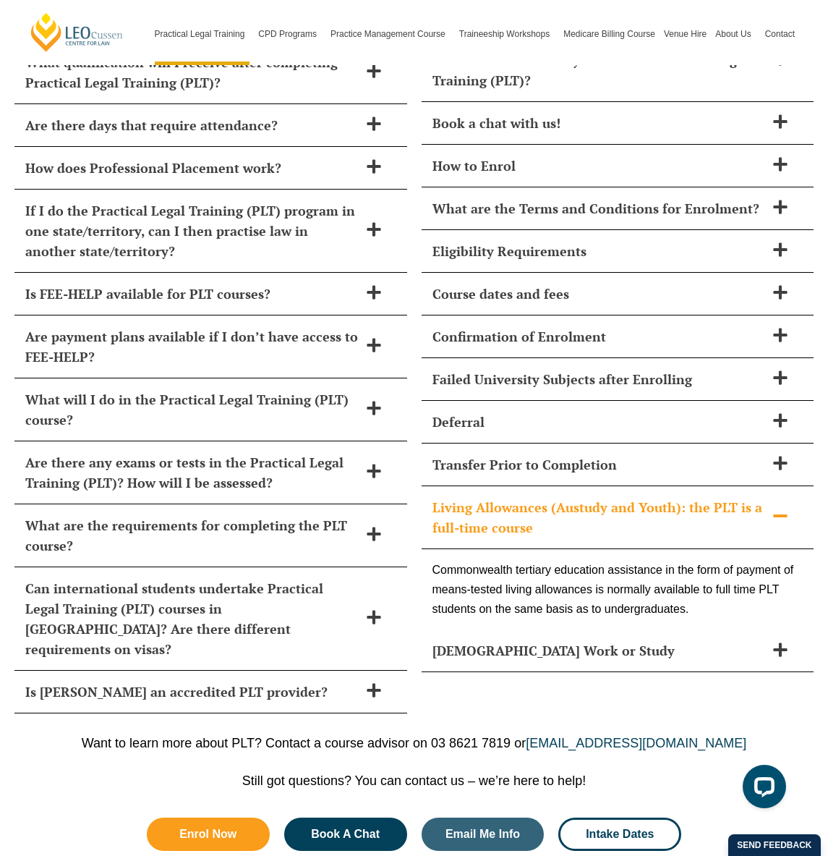
click at [778, 514] on icon at bounding box center [780, 515] width 14 height 3
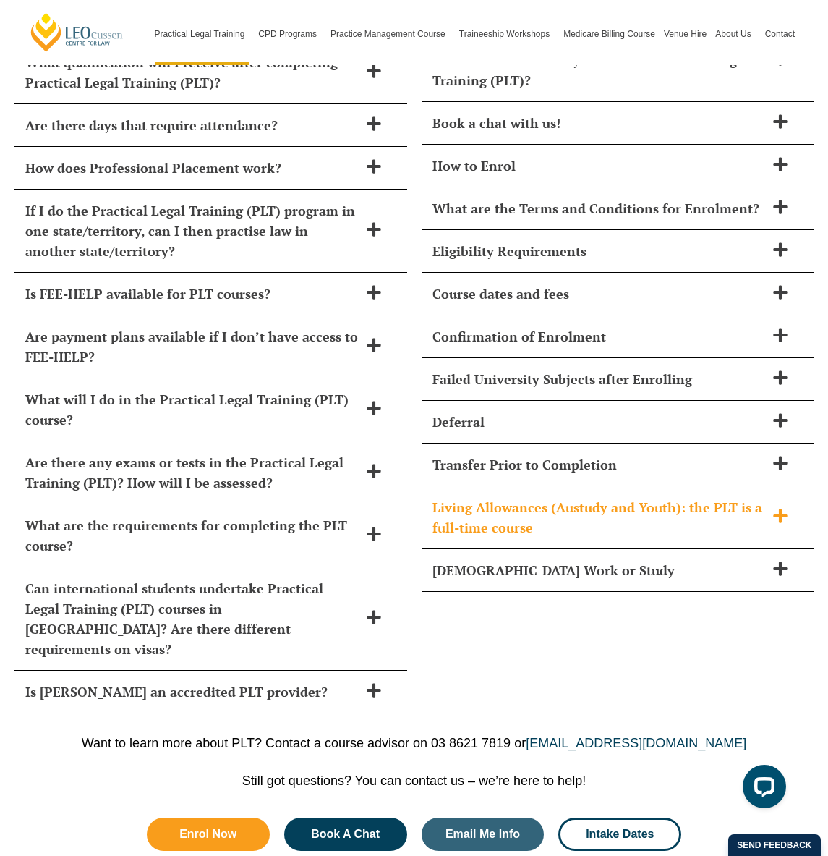
scroll to position [6482, 0]
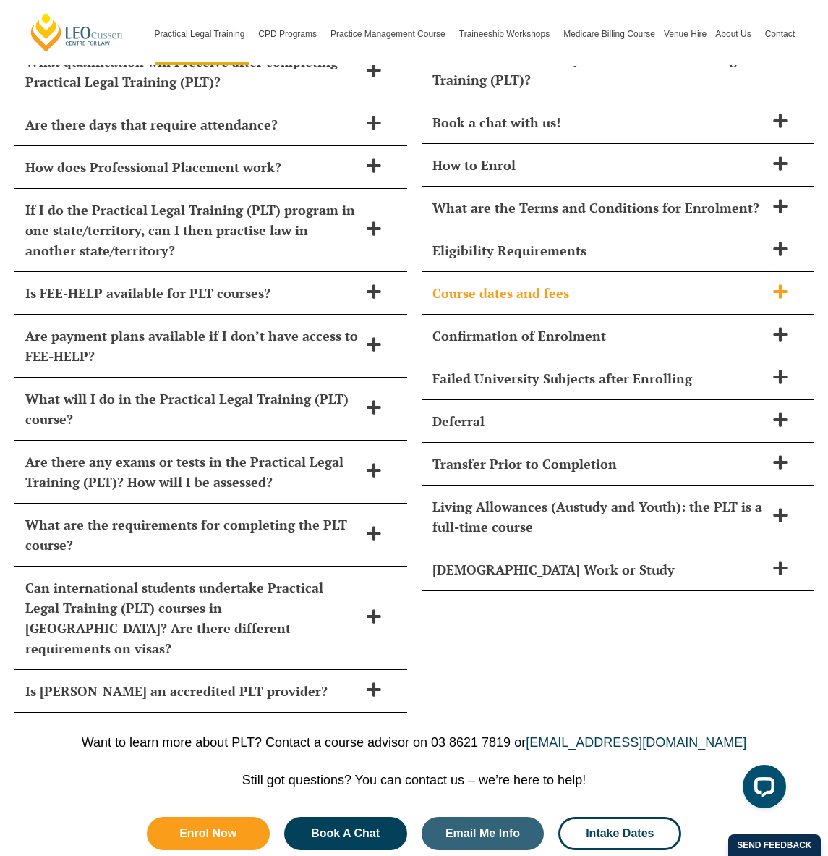
click at [781, 284] on icon at bounding box center [780, 291] width 14 height 14
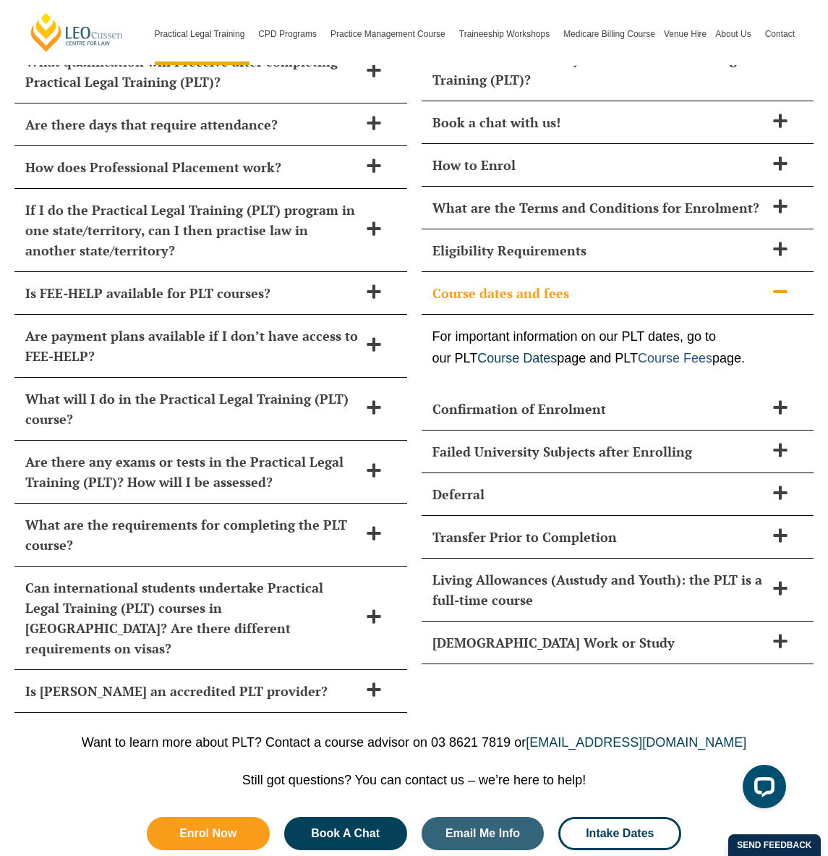
click at [676, 351] on link "Course Fees" at bounding box center [675, 358] width 75 height 14
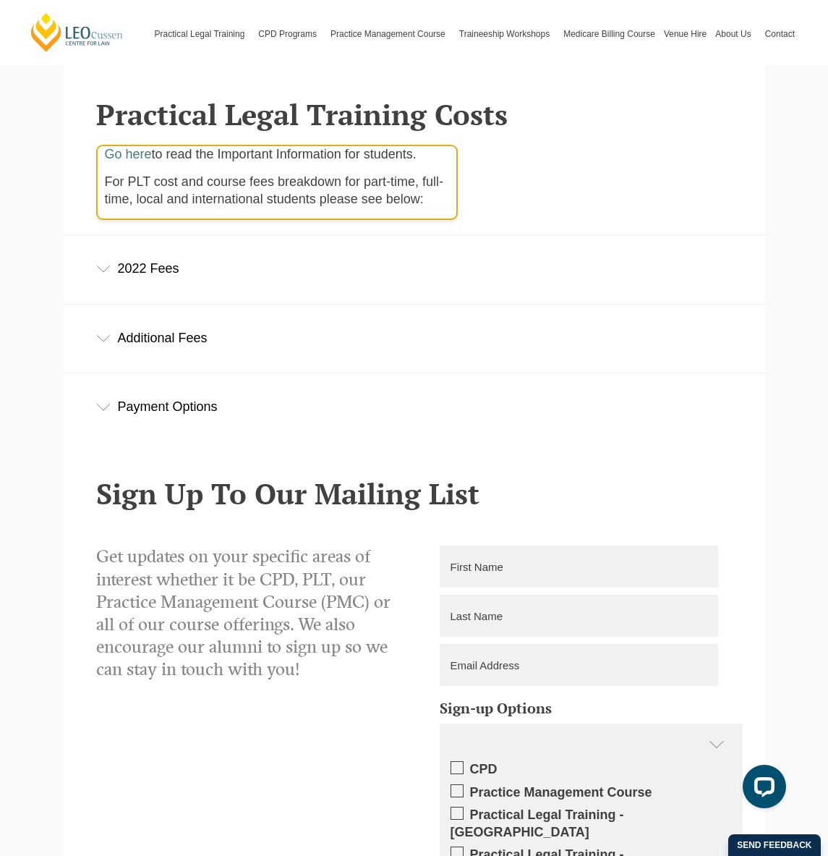
scroll to position [361, 0]
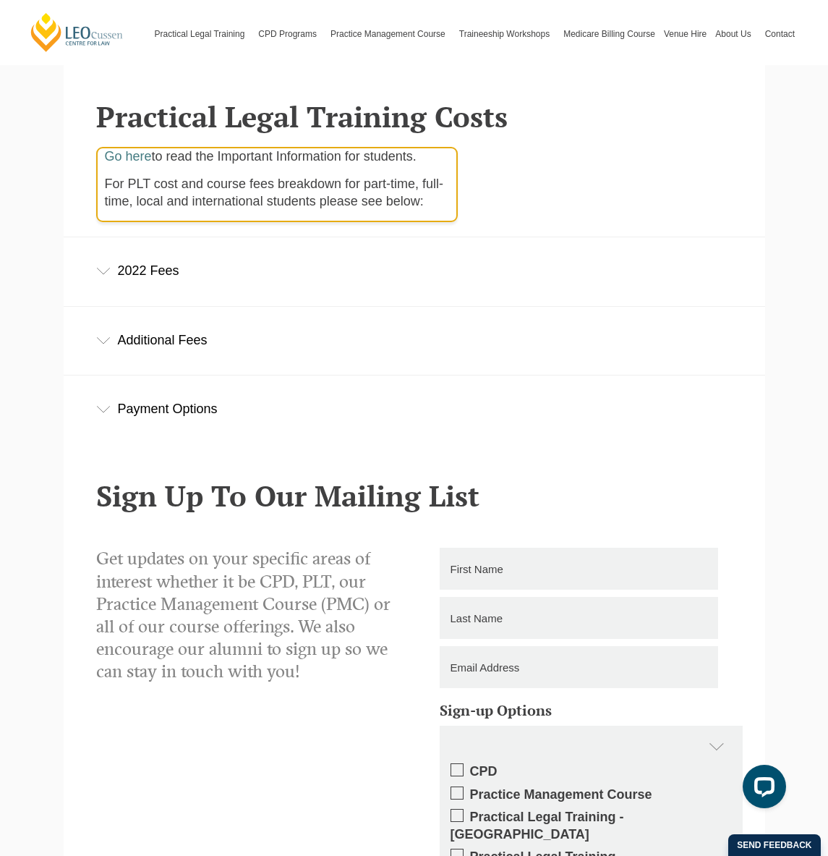
click at [109, 412] on div "Payment Options" at bounding box center [415, 408] width 702 height 67
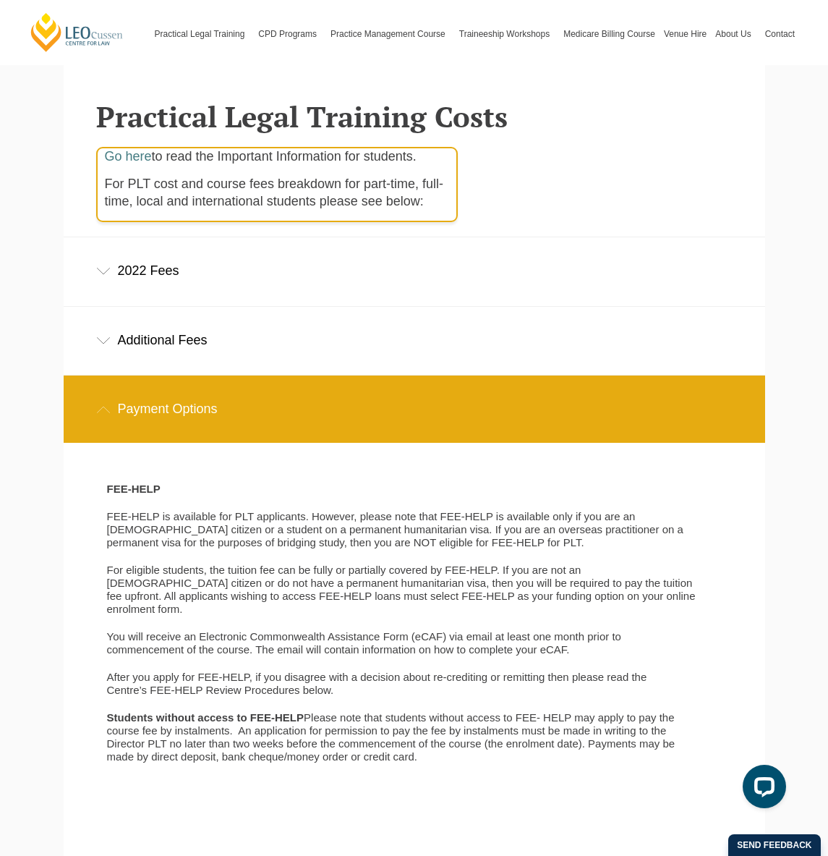
click at [109, 412] on div "Payment Options" at bounding box center [415, 408] width 702 height 67
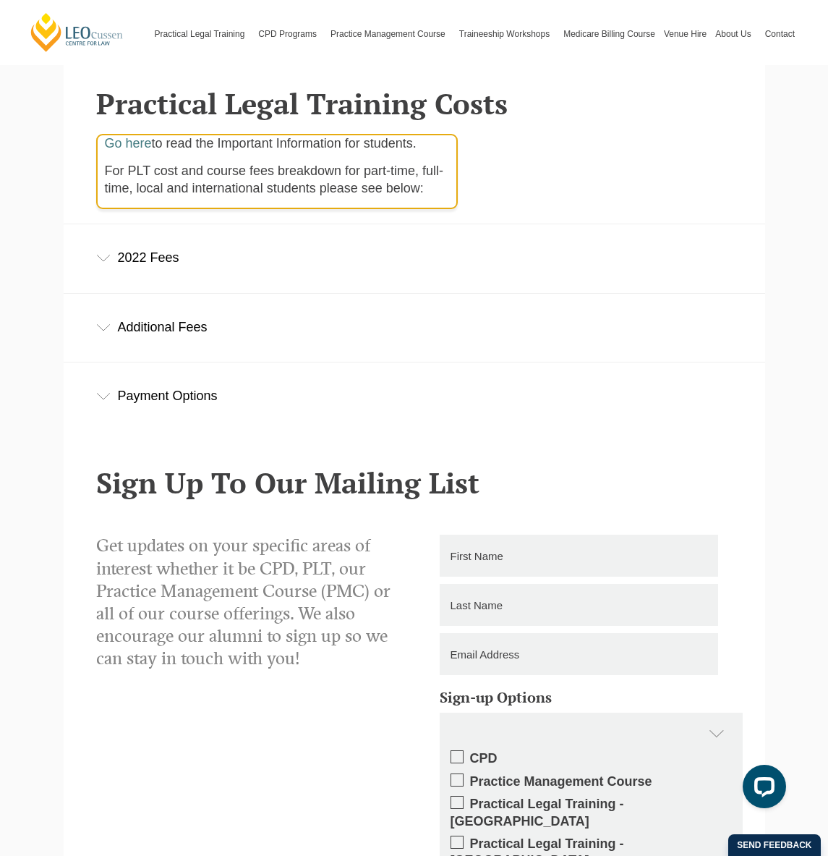
scroll to position [378, 1]
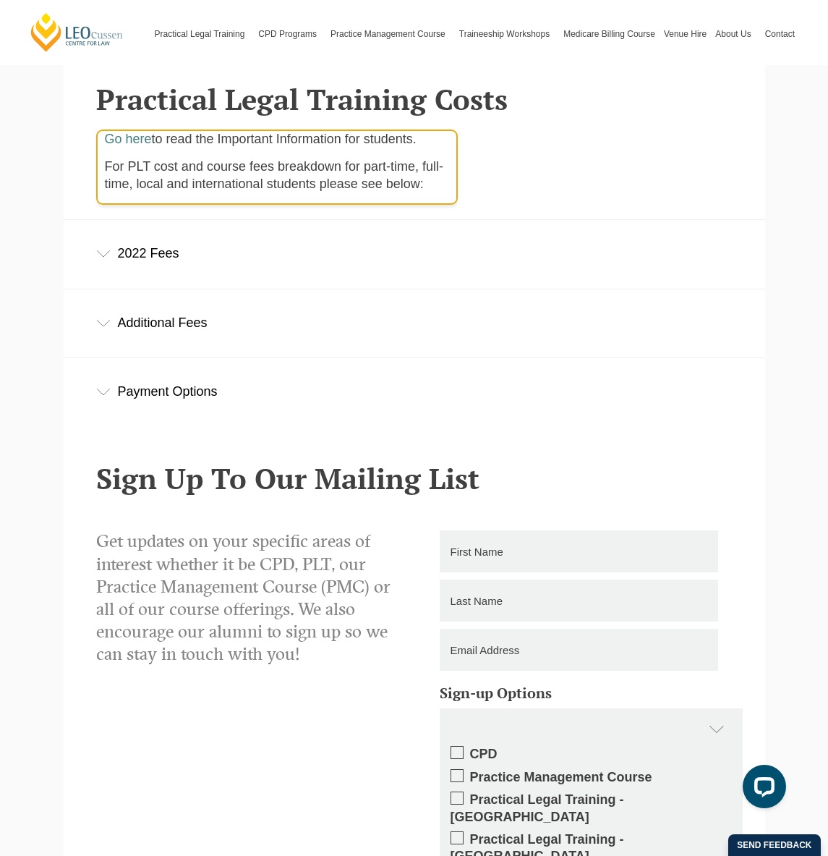
click at [106, 326] on icon at bounding box center [103, 323] width 14 height 7
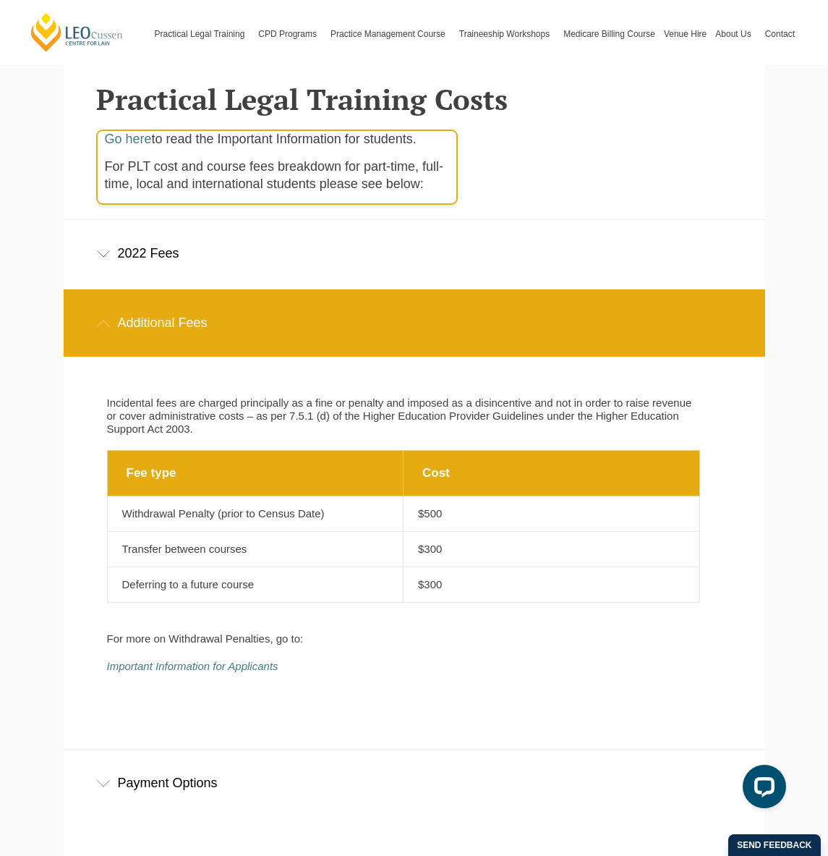
scroll to position [378, 0]
click at [106, 326] on icon at bounding box center [103, 323] width 14 height 7
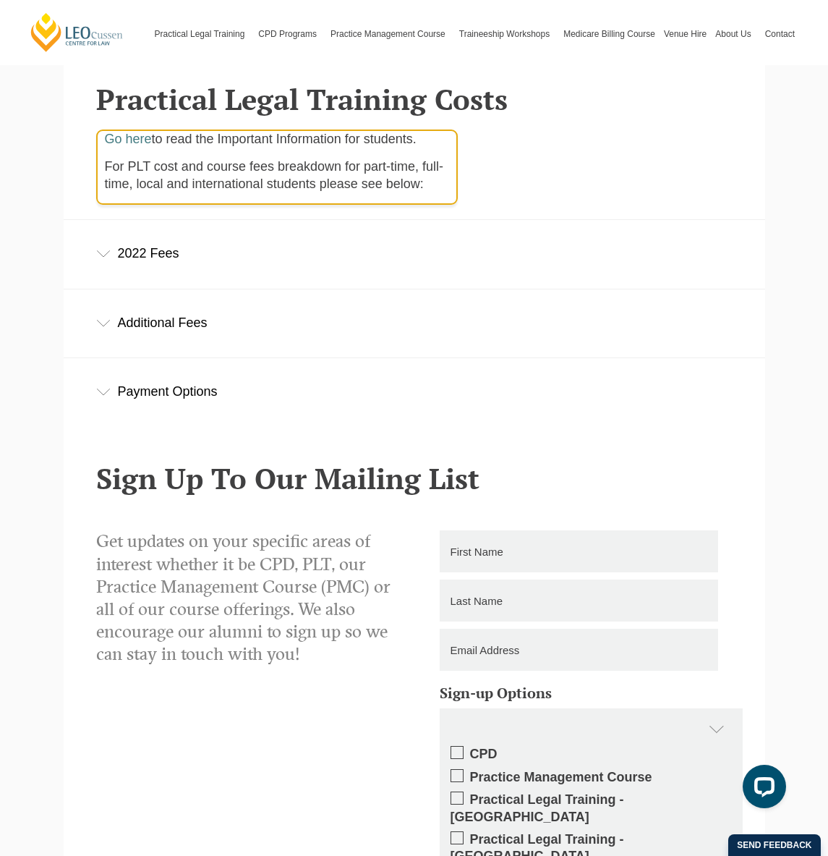
click at [107, 255] on icon at bounding box center [103, 253] width 14 height 7
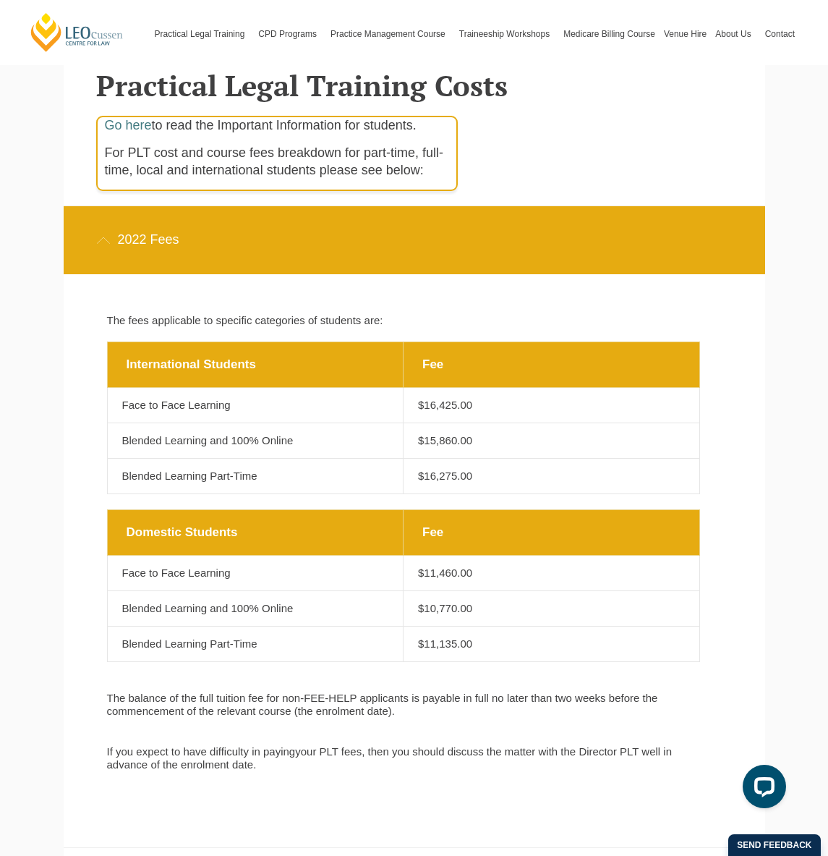
scroll to position [372, 0]
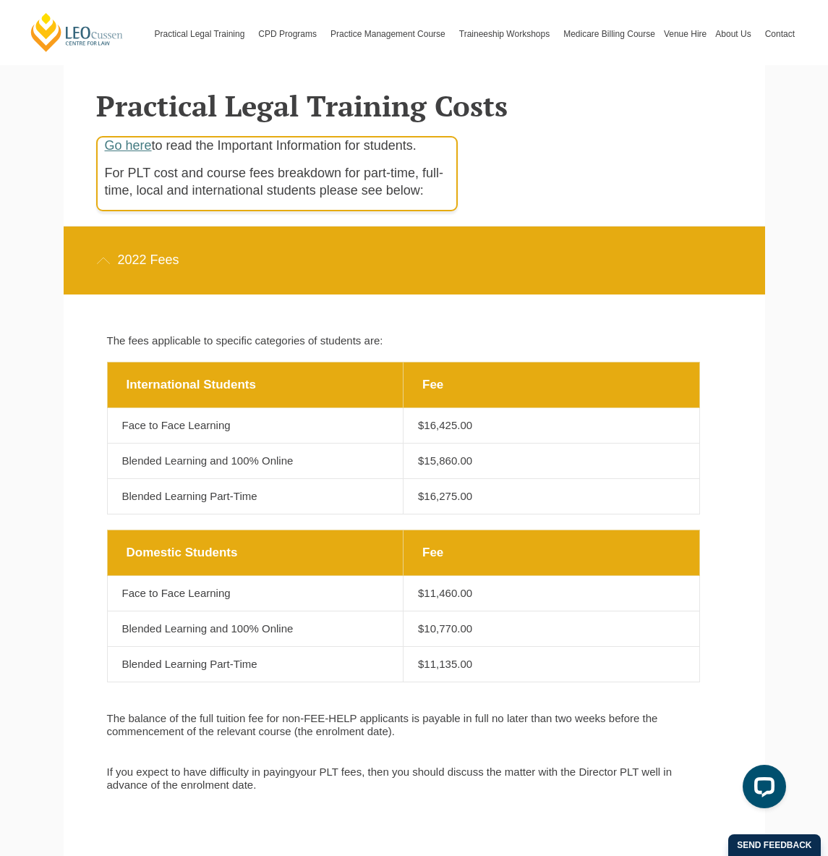
click at [124, 145] on link "Go here" at bounding box center [128, 145] width 47 height 14
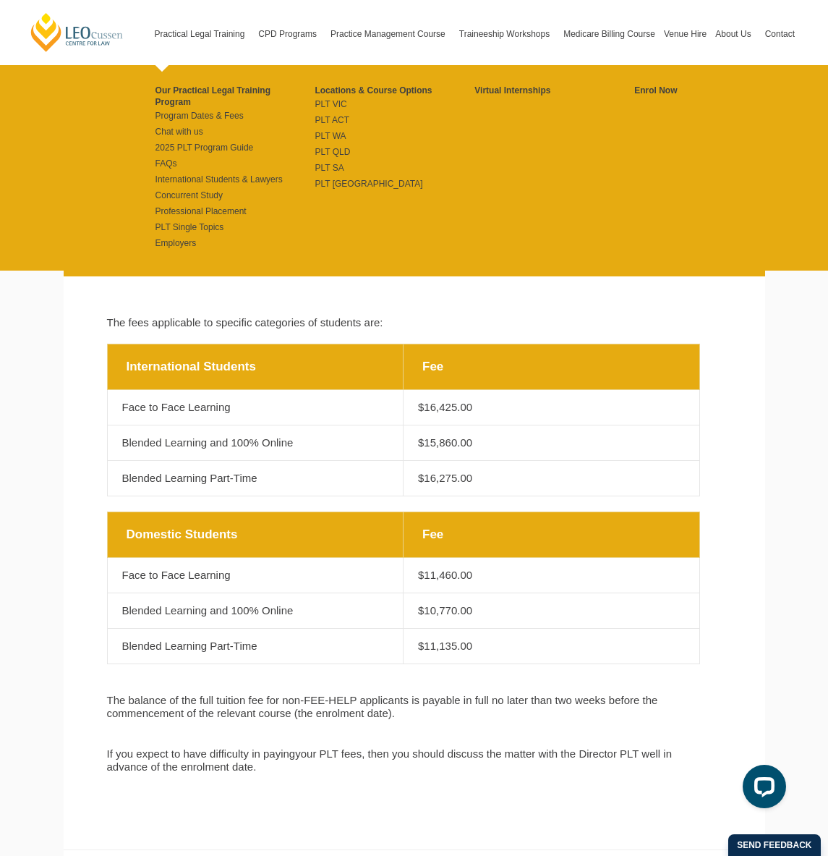
scroll to position [395, 0]
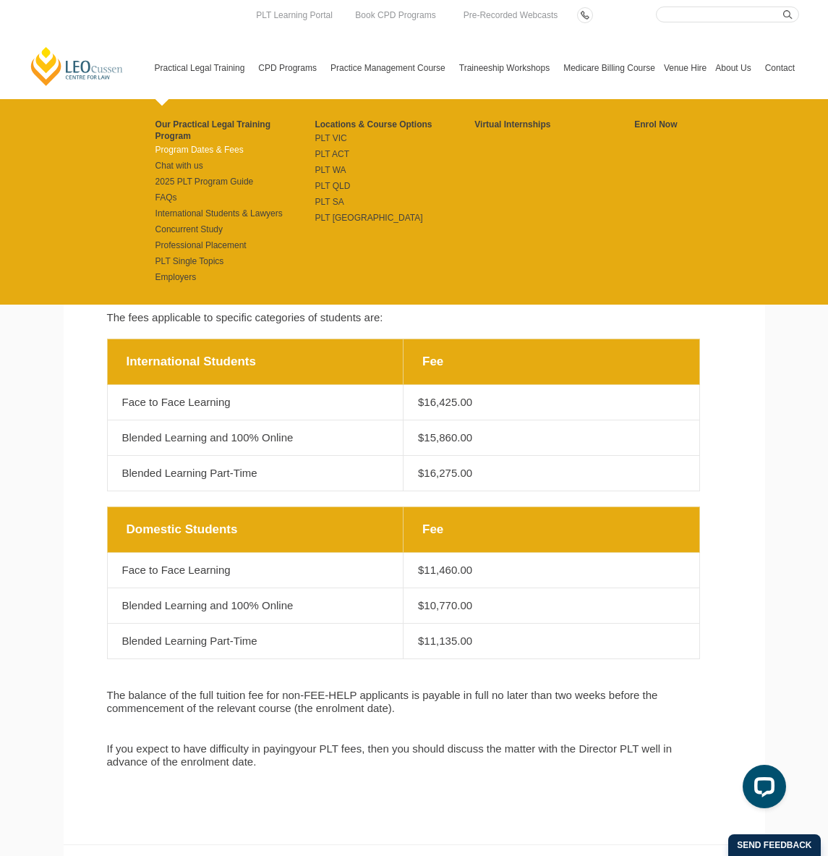
click at [188, 144] on link "Program Dates & Fees" at bounding box center [236, 150] width 160 height 12
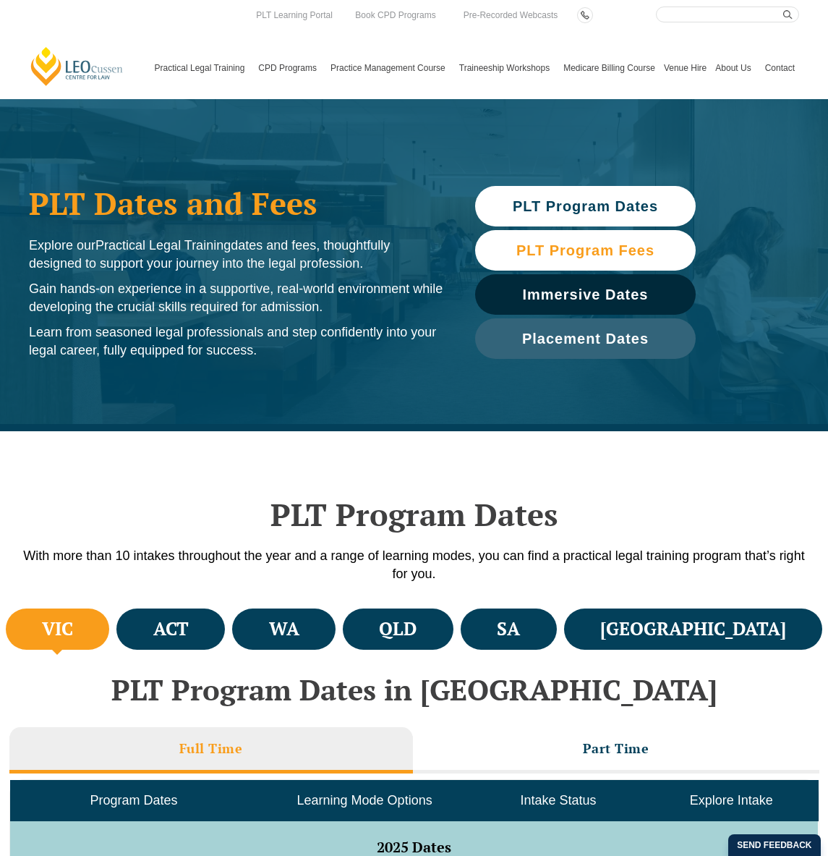
click at [614, 248] on span "PLT Program Fees" at bounding box center [586, 250] width 138 height 14
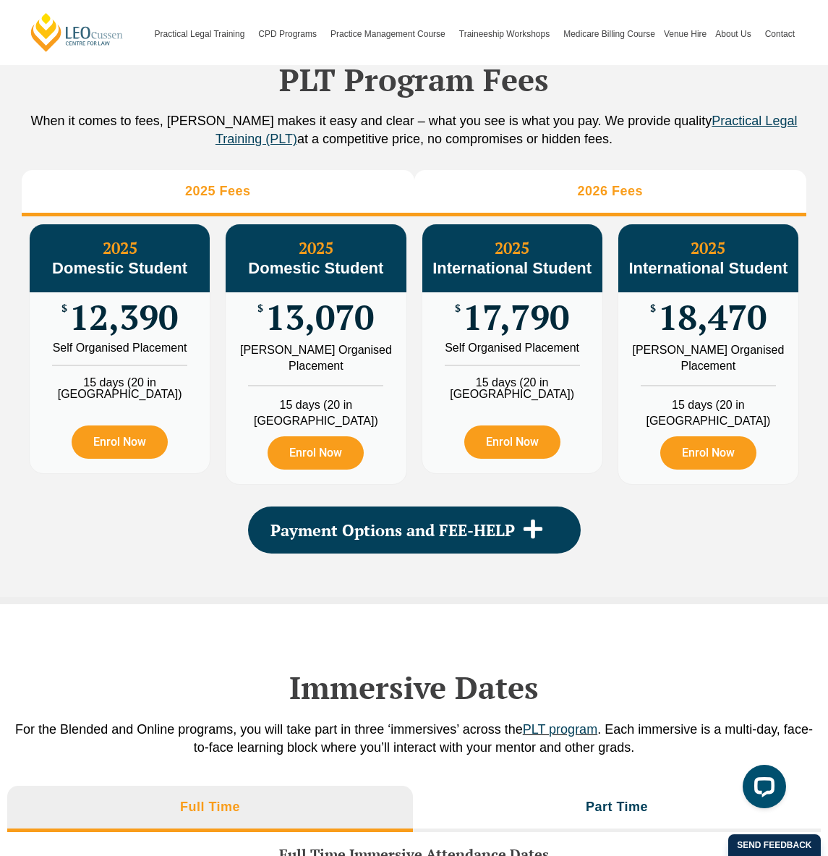
click at [582, 200] on h3 "2026 Fees" at bounding box center [610, 191] width 66 height 17
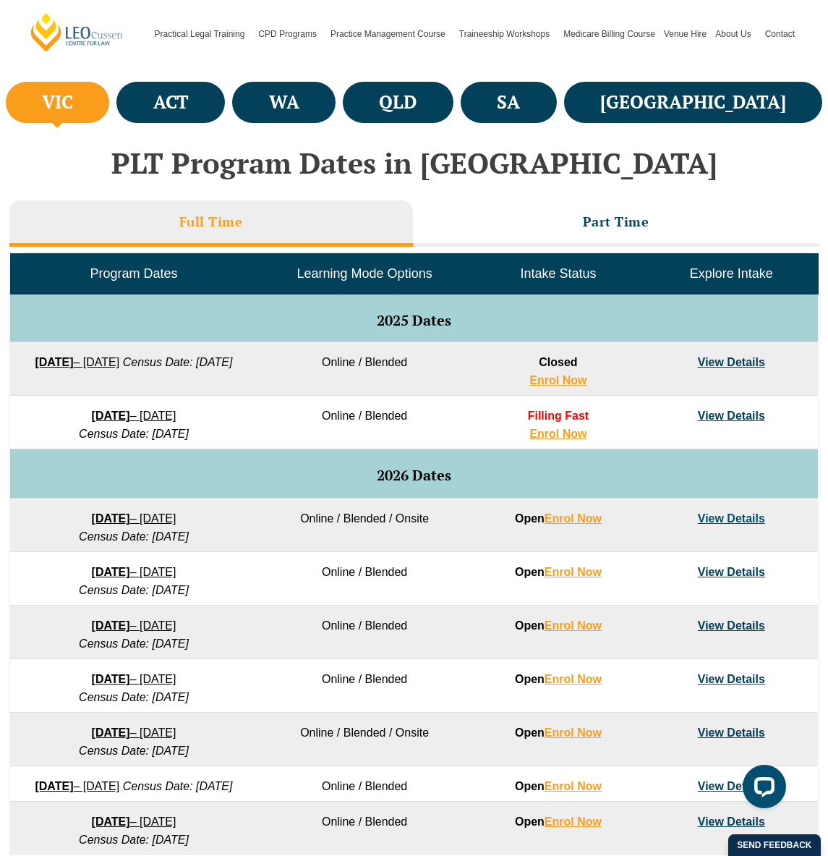
scroll to position [525, 0]
